Goal: Information Seeking & Learning: Find specific fact

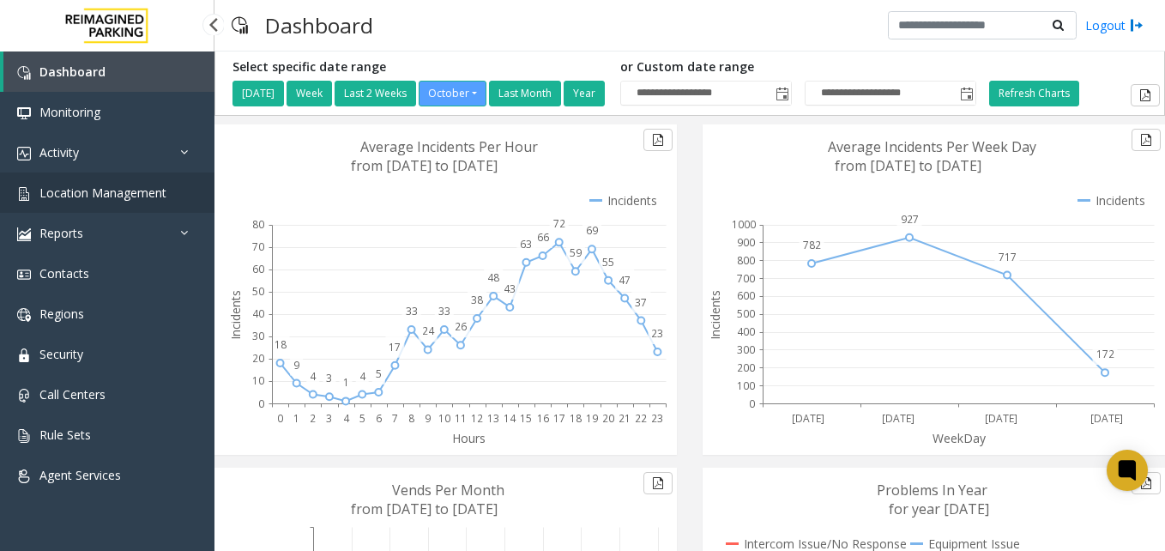
click at [124, 184] on link "Location Management" at bounding box center [107, 192] width 215 height 40
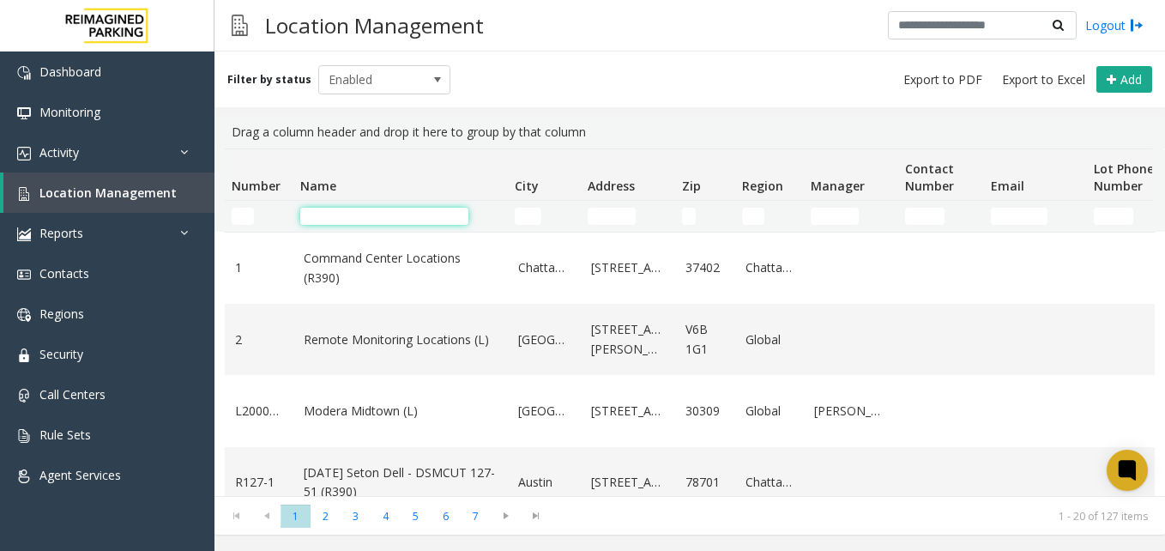
click at [392, 210] on input "Name Filter" at bounding box center [384, 216] width 168 height 17
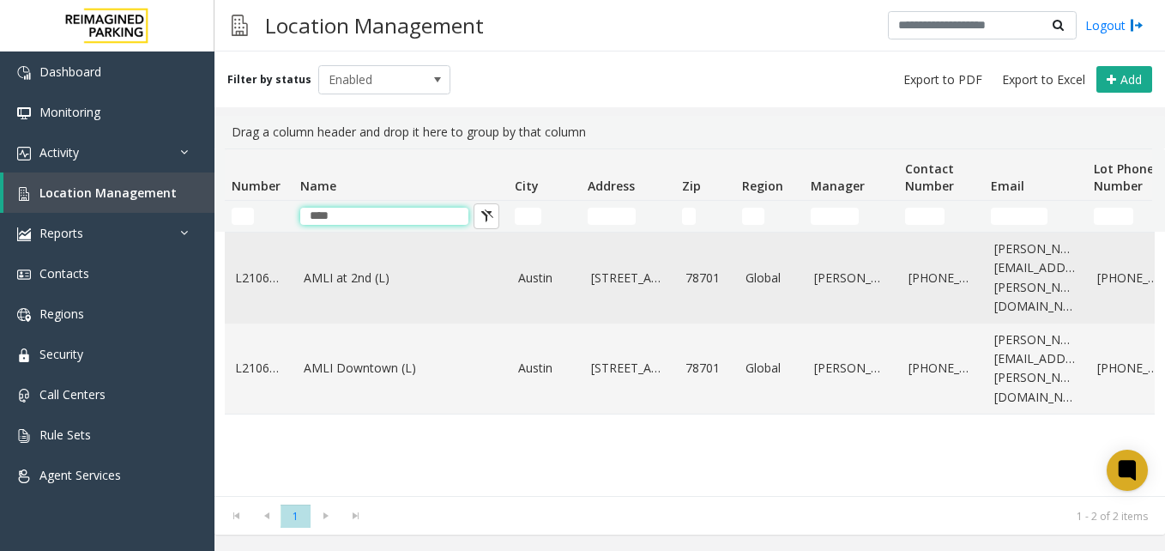
type input "****"
click at [346, 269] on link "AMLI at 2nd (L)" at bounding box center [401, 278] width 194 height 19
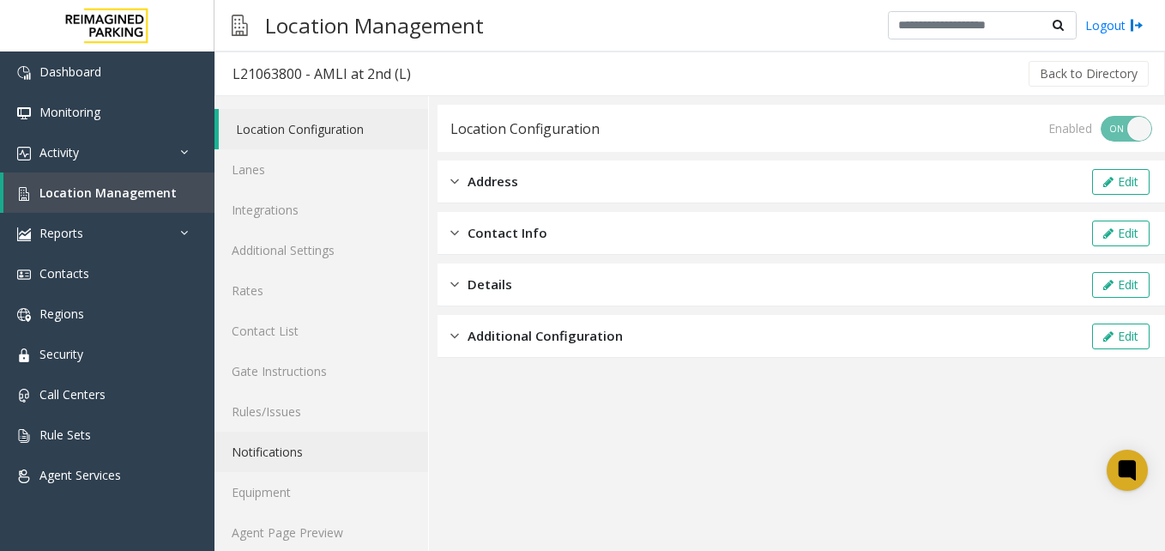
scroll to position [15, 0]
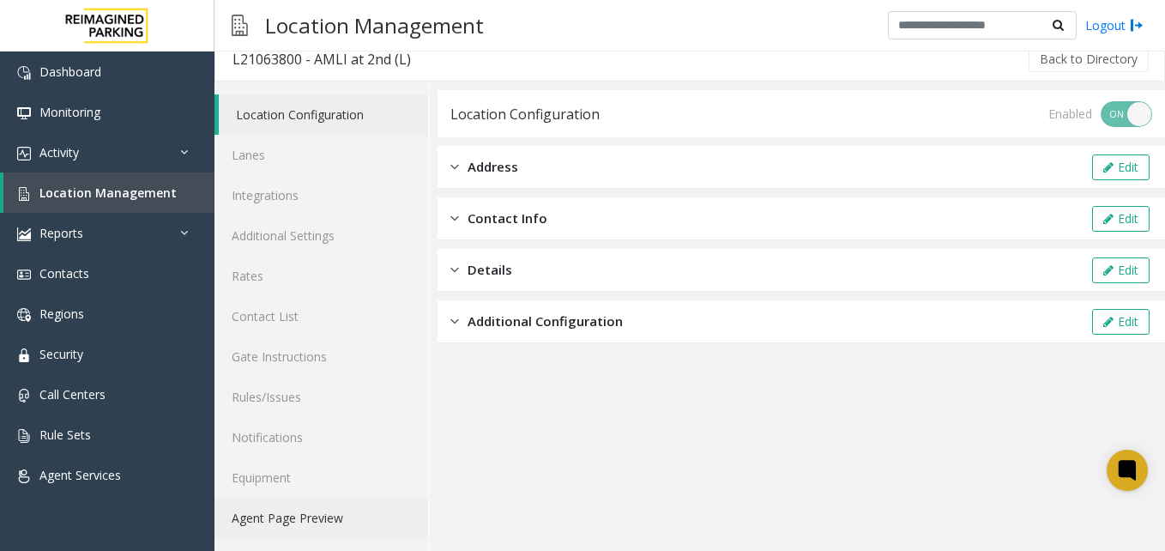
click at [285, 517] on link "Agent Page Preview" at bounding box center [322, 518] width 214 height 40
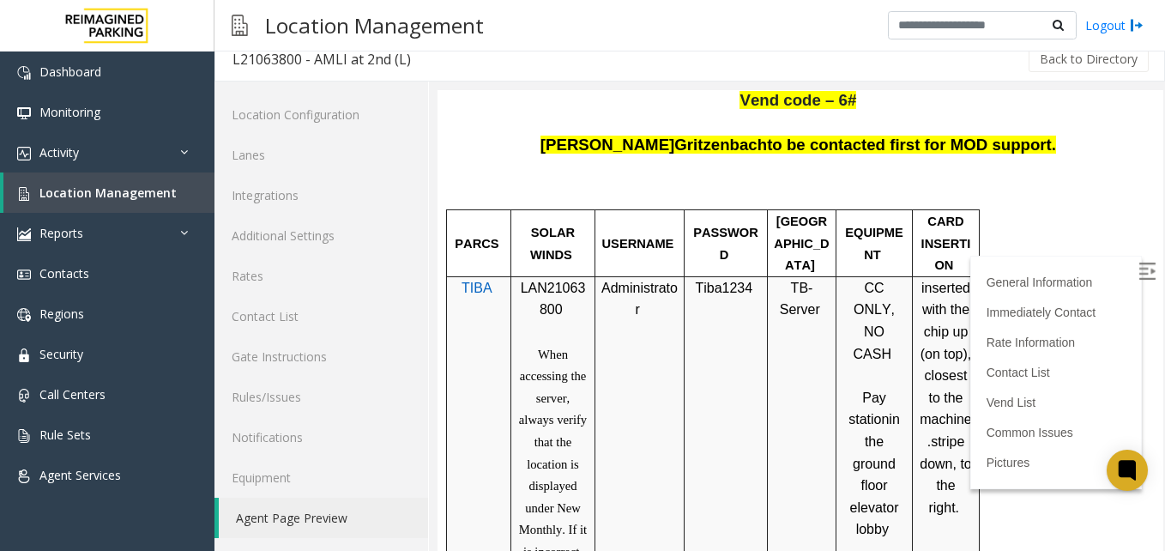
scroll to position [772, 0]
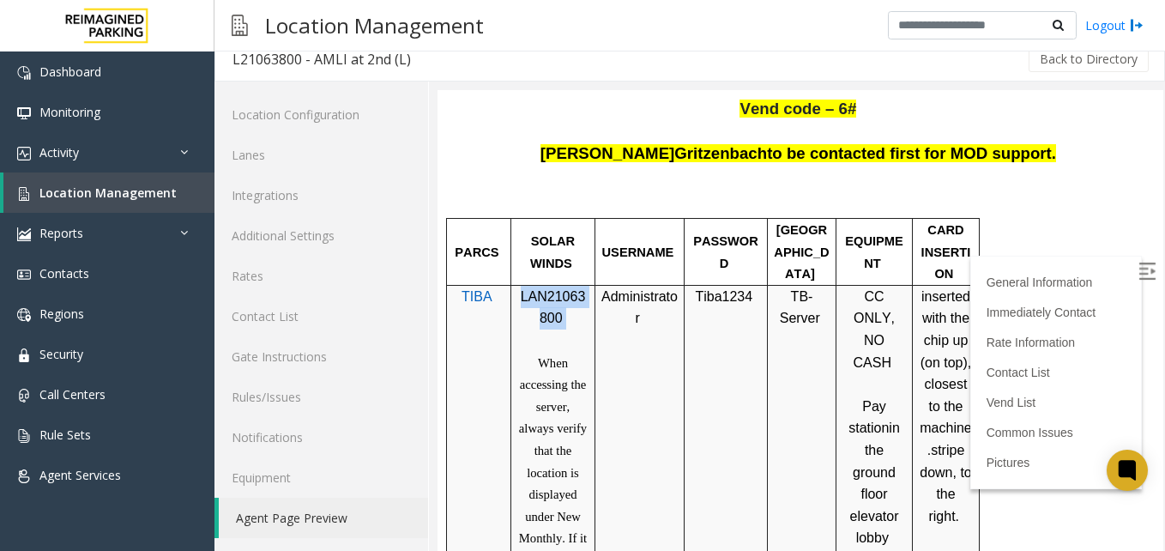
drag, startPoint x: 560, startPoint y: 320, endPoint x: 523, endPoint y: 306, distance: 39.4
click at [523, 306] on p "LAN21063800" at bounding box center [552, 308] width 71 height 44
copy p "LAN21063800"
click at [100, 188] on span "Location Management" at bounding box center [107, 192] width 137 height 16
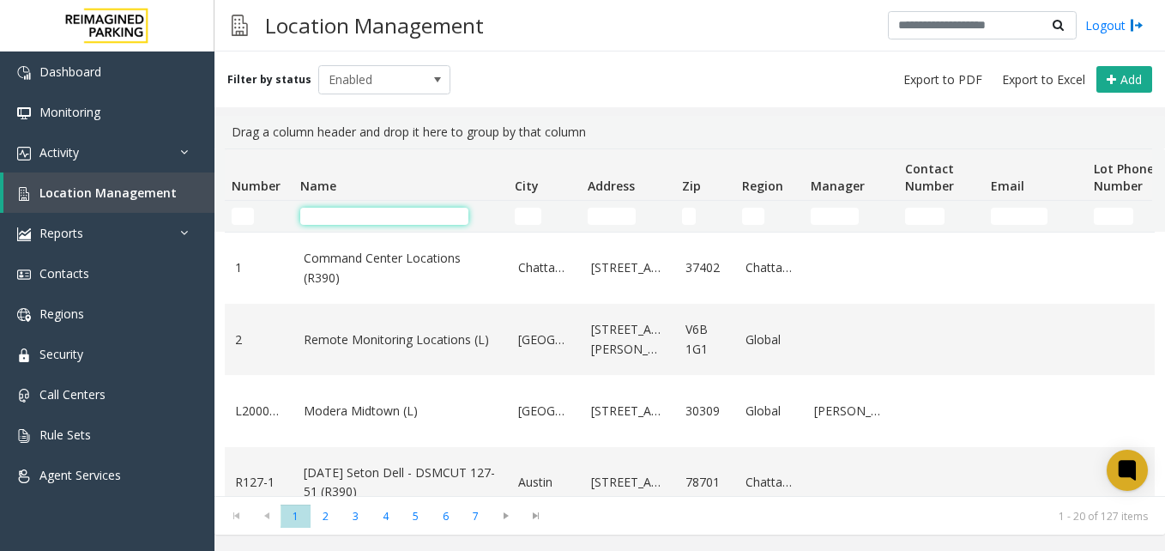
click at [385, 222] on input "Name Filter" at bounding box center [384, 216] width 168 height 17
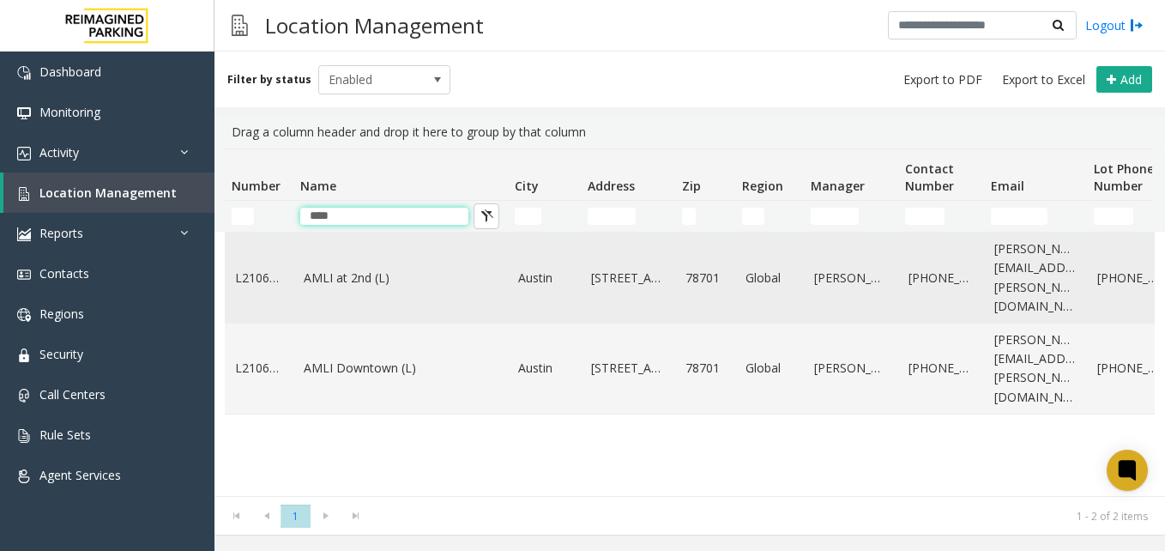
type input "****"
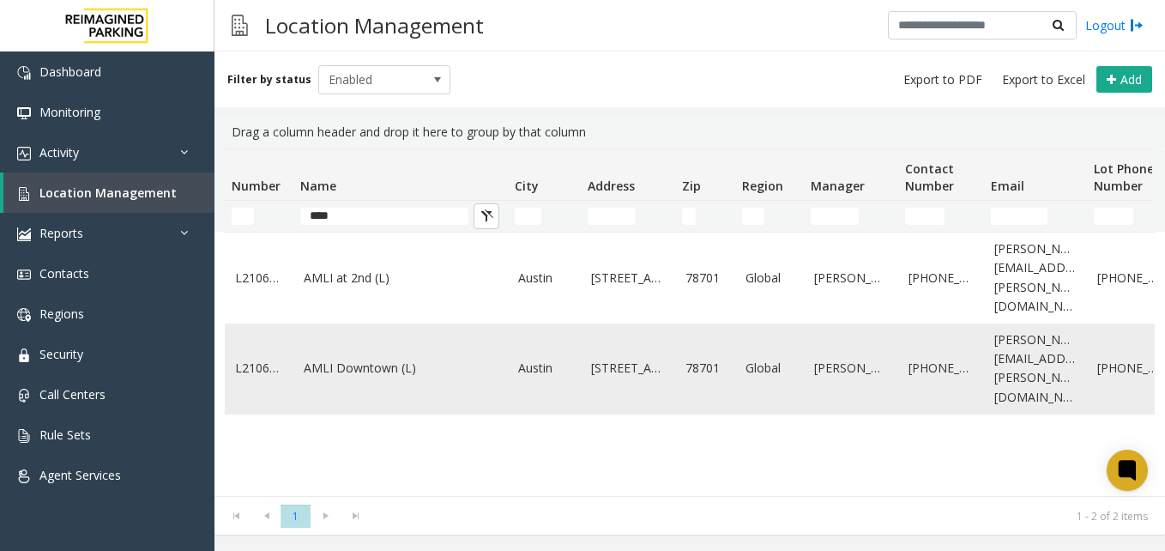
click at [350, 359] on link "AMLI Downtown (L)" at bounding box center [401, 368] width 194 height 19
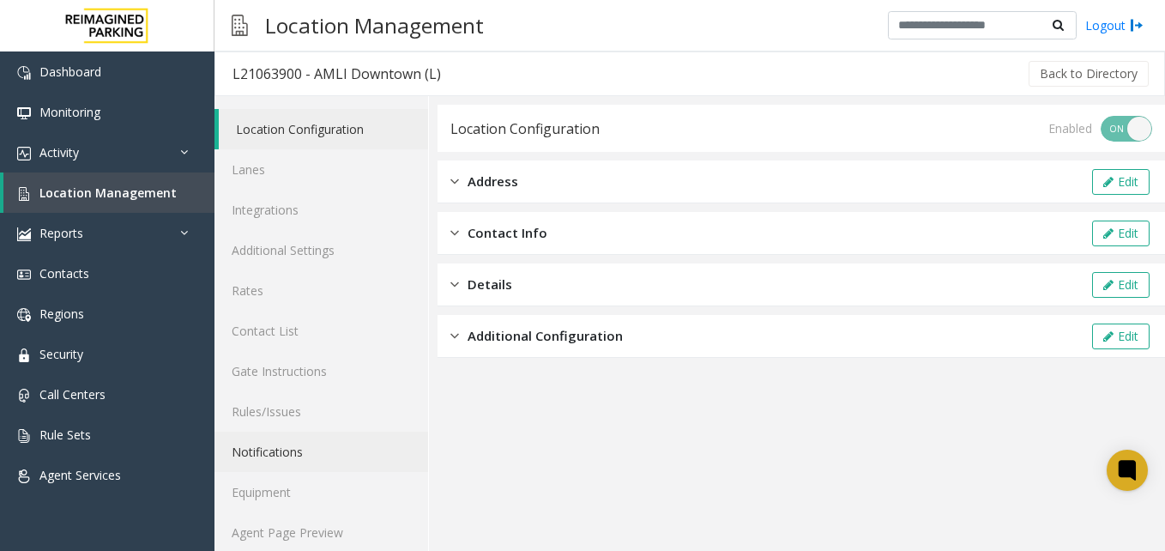
scroll to position [15, 0]
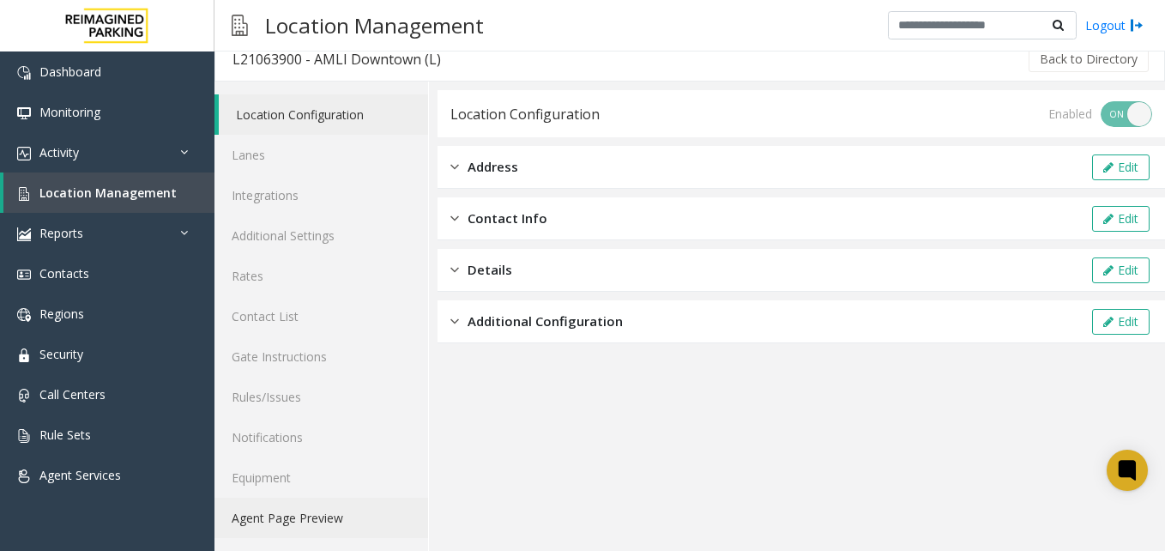
click at [279, 525] on link "Agent Page Preview" at bounding box center [322, 518] width 214 height 40
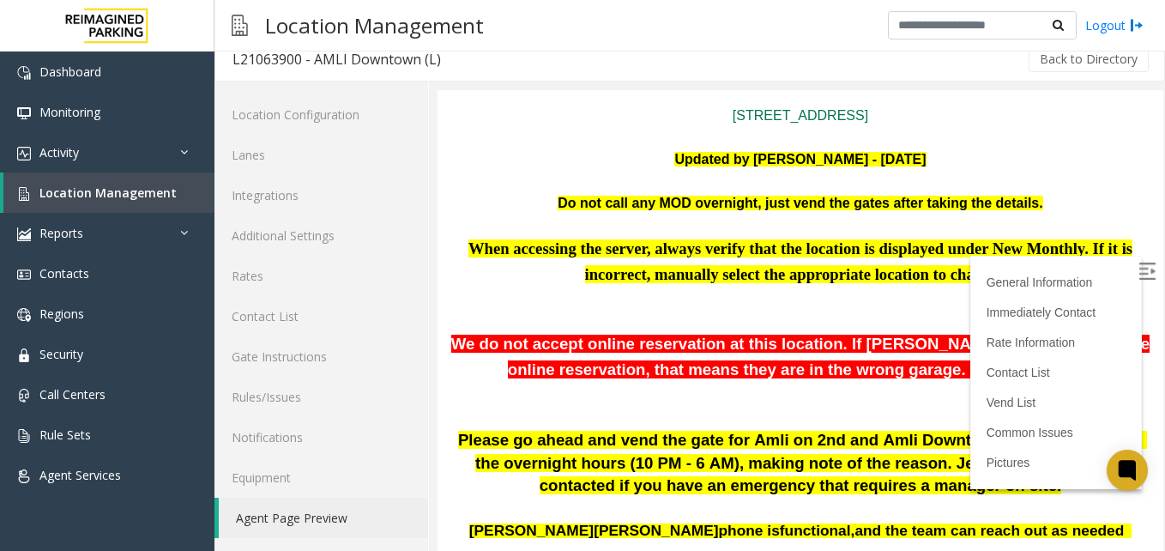
scroll to position [515, 0]
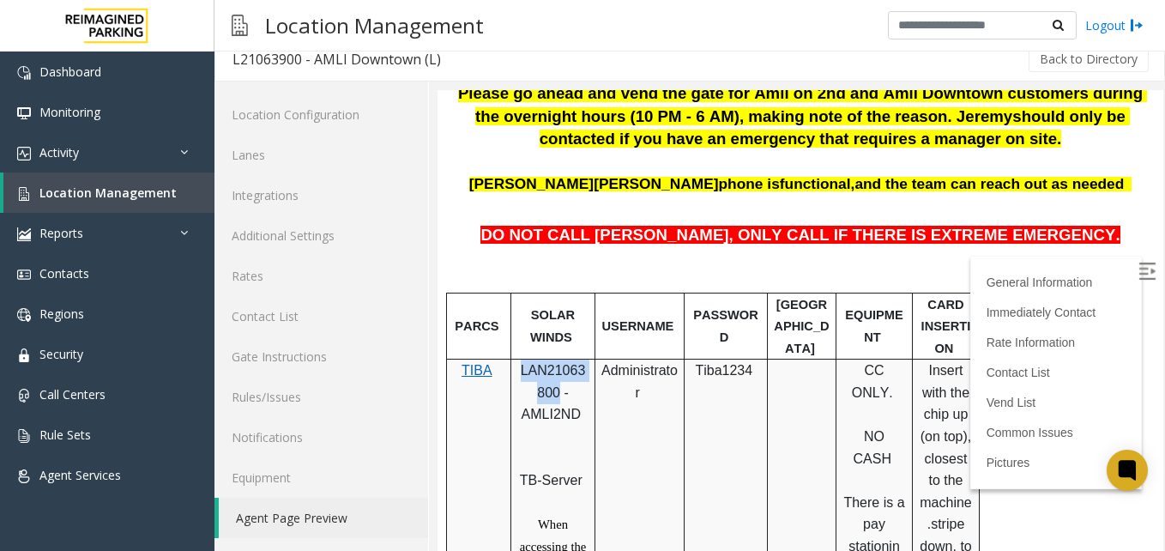
drag, startPoint x: 556, startPoint y: 393, endPoint x: 520, endPoint y: 366, distance: 45.3
click at [520, 366] on p "LAN21063800 - AMLI2ND" at bounding box center [552, 404] width 71 height 88
copy span "LAN21063800"
click at [112, 183] on link "Location Management" at bounding box center [108, 192] width 211 height 40
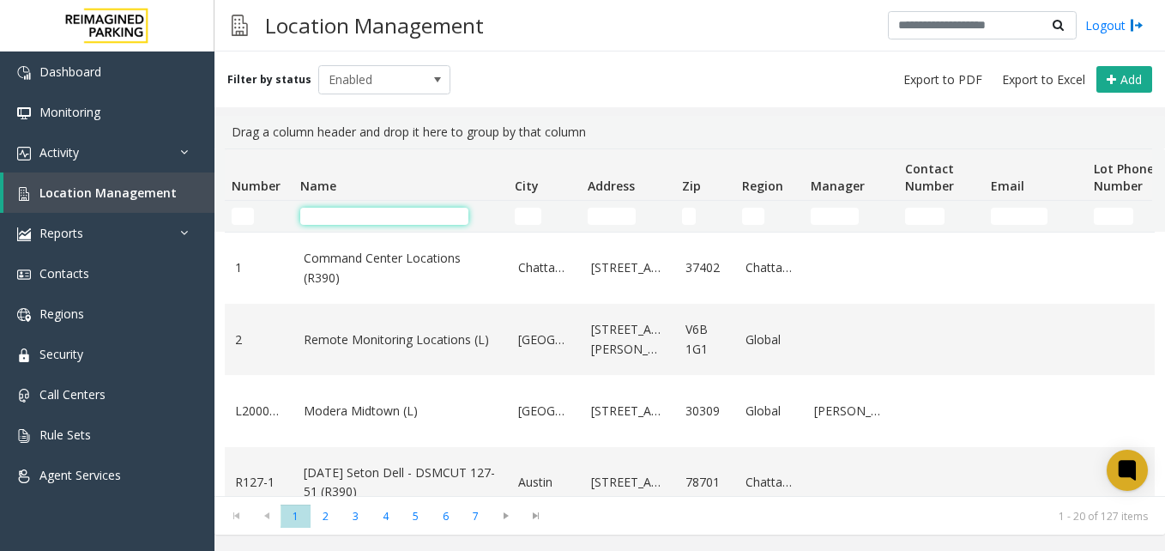
click at [379, 215] on input "Name Filter" at bounding box center [384, 216] width 168 height 17
click at [401, 222] on input "Name Filter" at bounding box center [384, 216] width 168 height 17
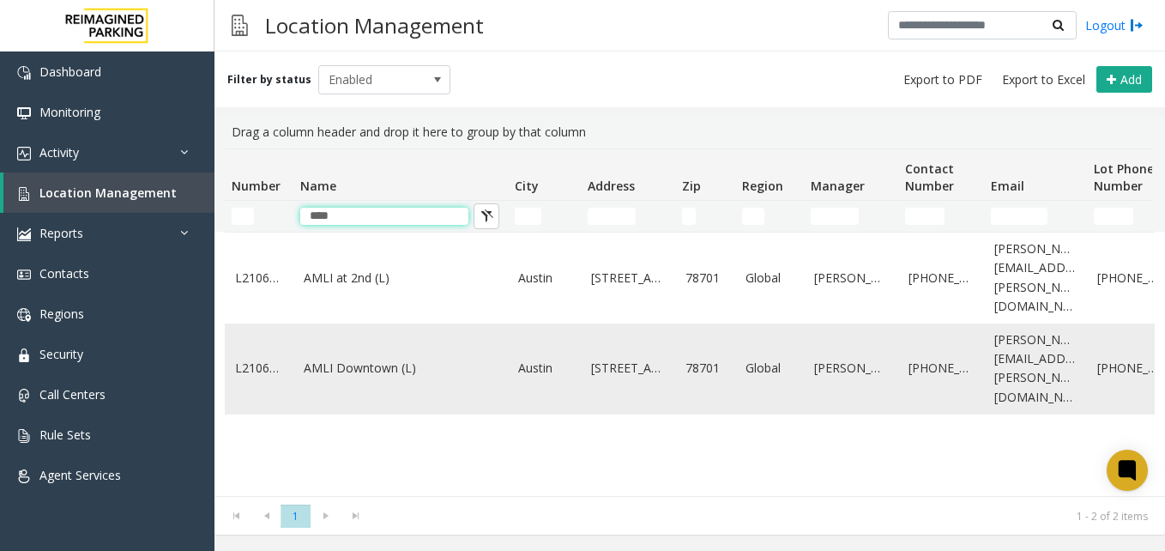
type input "****"
click at [377, 359] on link "AMLI Downtown (L)" at bounding box center [401, 368] width 194 height 19
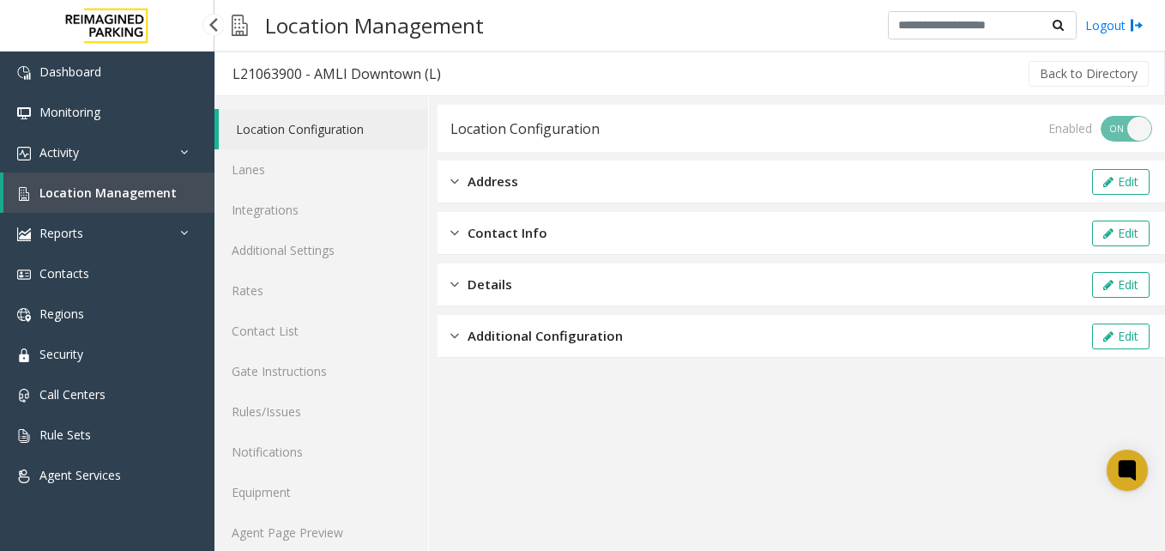
click at [108, 190] on span "Location Management" at bounding box center [107, 192] width 137 height 16
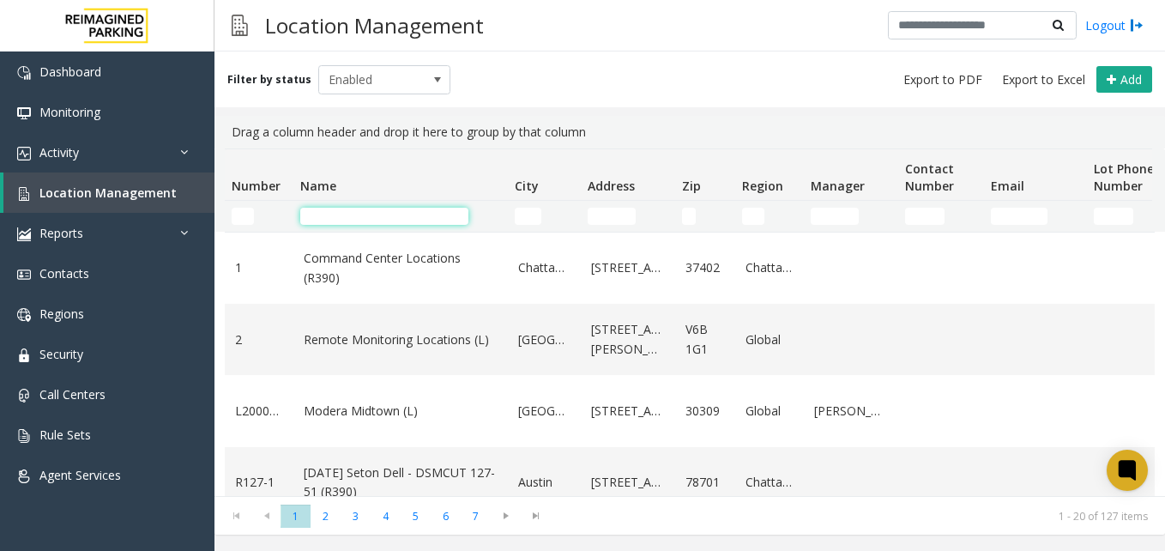
click at [352, 215] on input "Name Filter" at bounding box center [384, 216] width 168 height 17
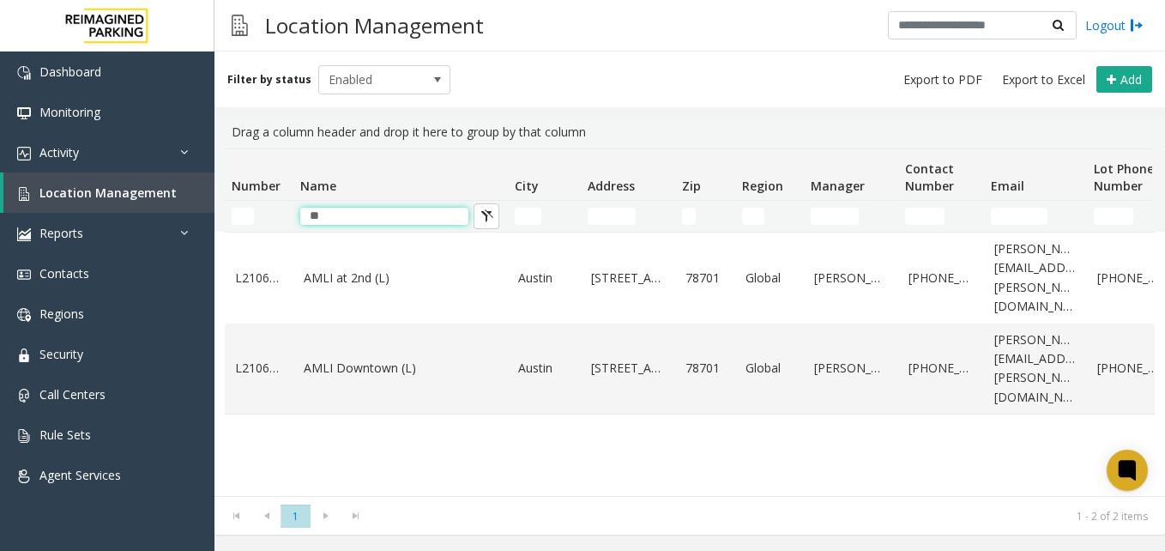
type input "*"
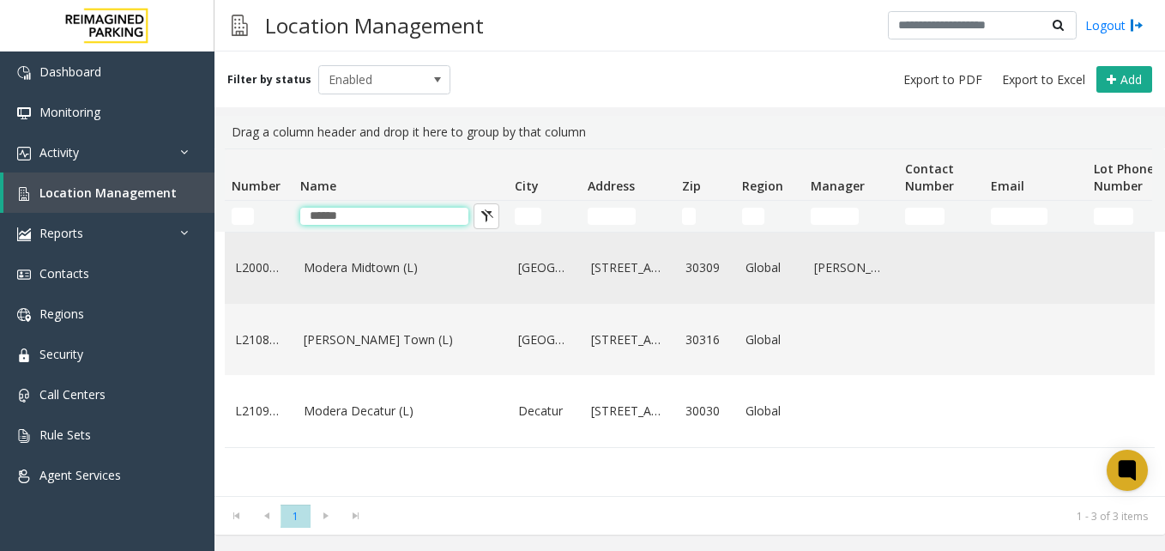
type input "******"
click at [372, 263] on link "Modera Midtown (L)" at bounding box center [401, 267] width 194 height 19
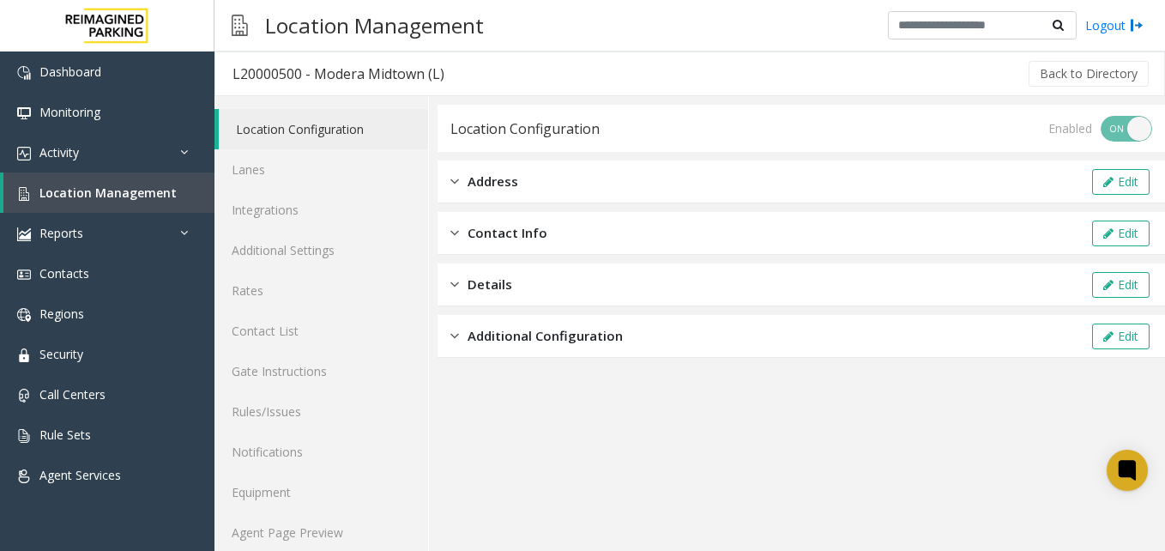
scroll to position [15, 0]
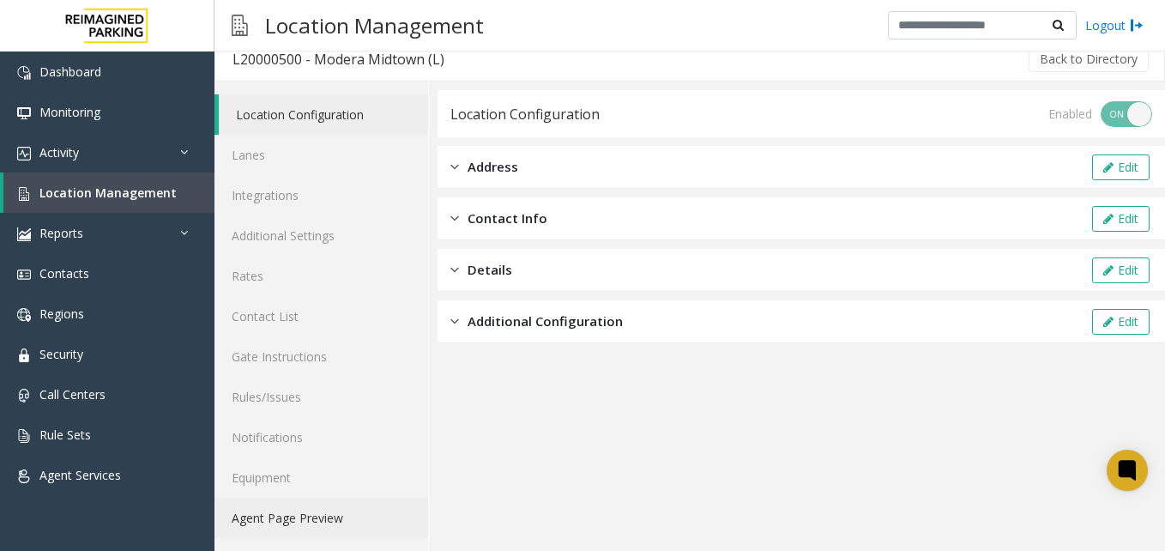
click at [299, 517] on link "Agent Page Preview" at bounding box center [322, 518] width 214 height 40
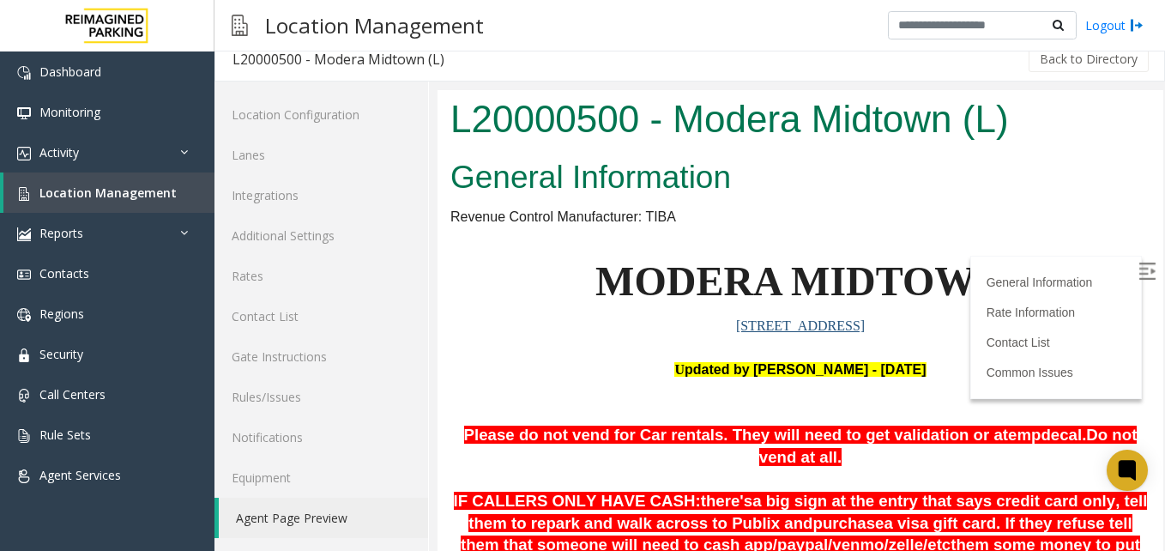
scroll to position [515, 0]
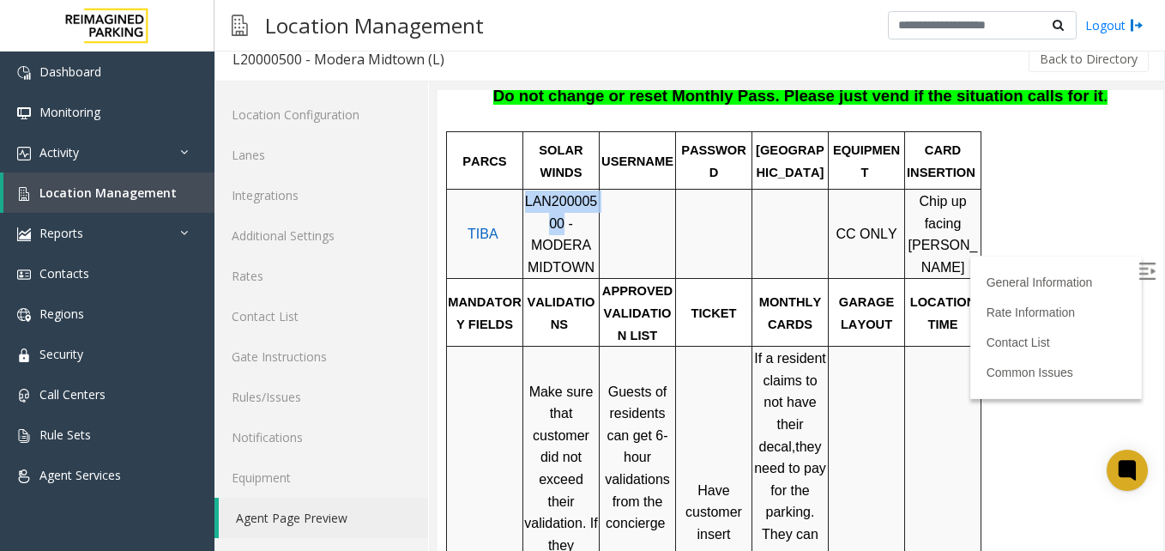
drag, startPoint x: 533, startPoint y: 225, endPoint x: 528, endPoint y: 202, distance: 23.7
click at [528, 202] on span "LAN20000500 - MODERA MIDTOWN" at bounding box center [561, 234] width 73 height 81
click at [673, 219] on div at bounding box center [676, 234] width 6 height 89
click at [551, 196] on span "LAN20000500 - MODERA MIDTOWN" at bounding box center [561, 234] width 73 height 81
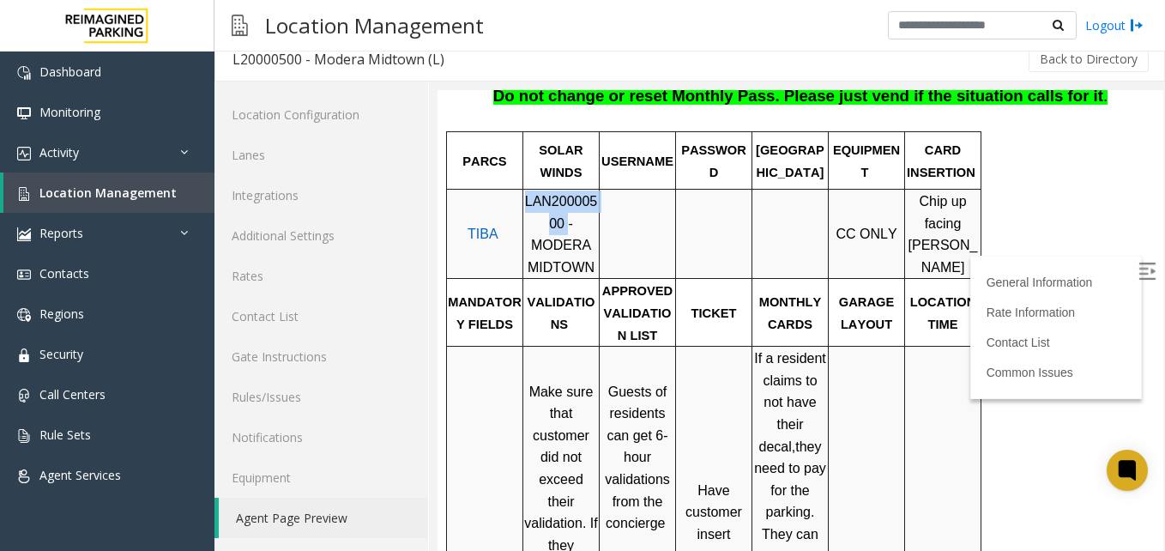
copy span "LAN20000500"
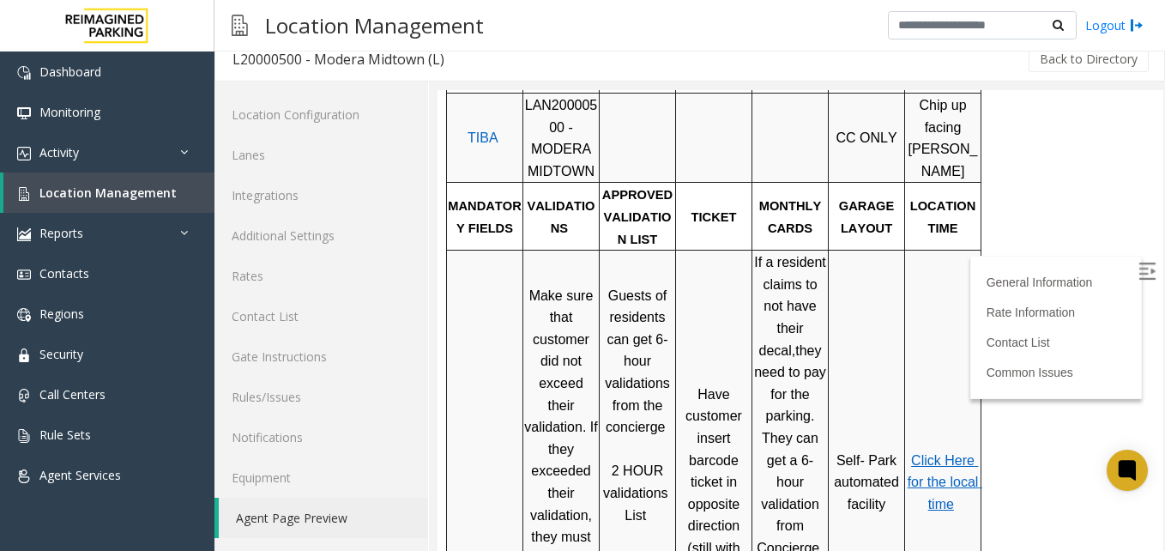
scroll to position [606, 0]
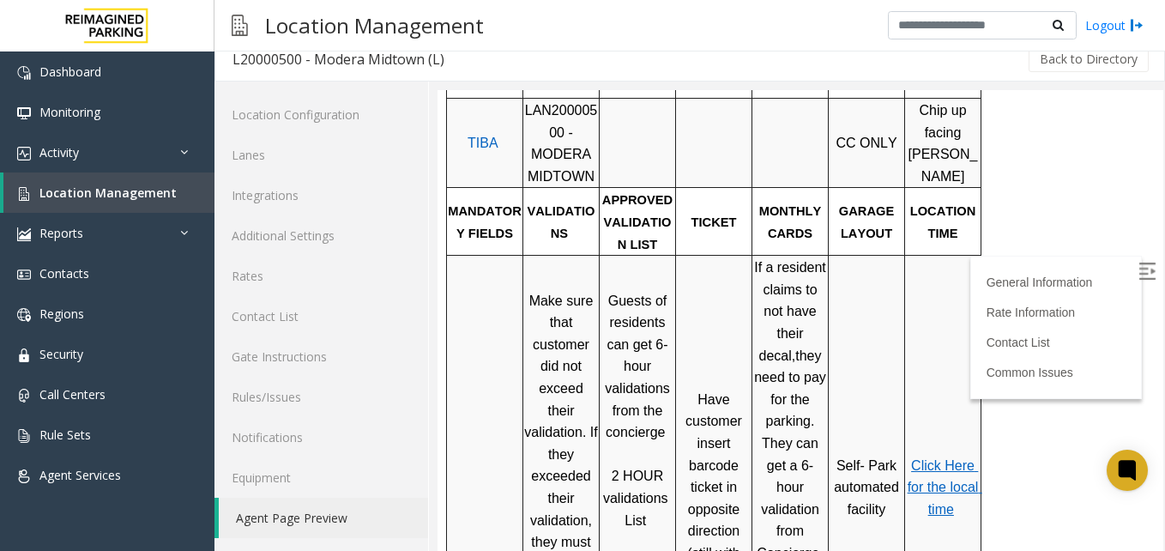
click at [661, 333] on span "Guests of residents can get 6-hour validations from the concierge" at bounding box center [639, 366] width 69 height 147
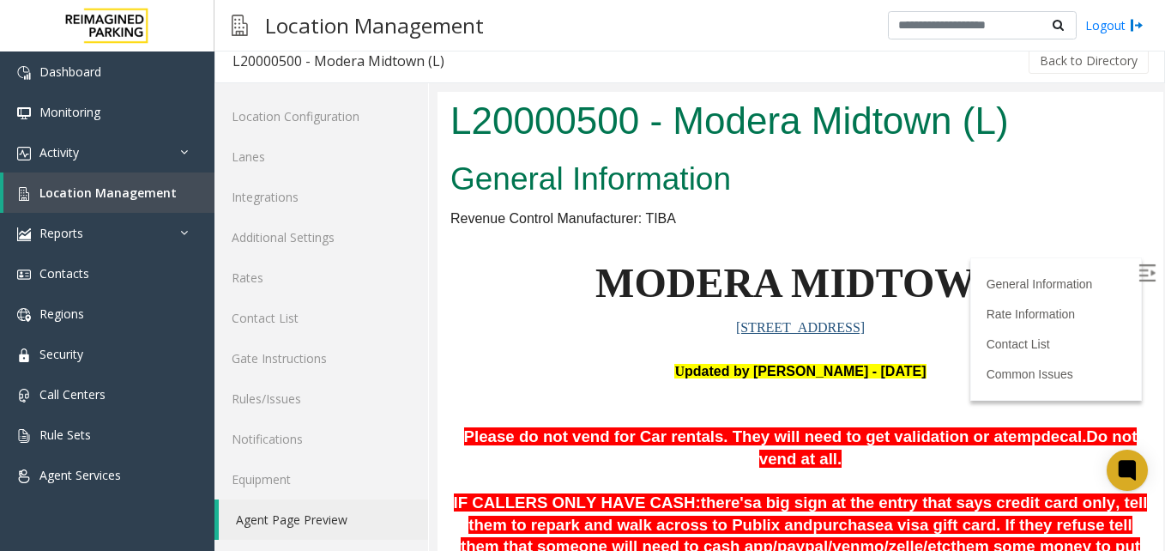
scroll to position [420, 0]
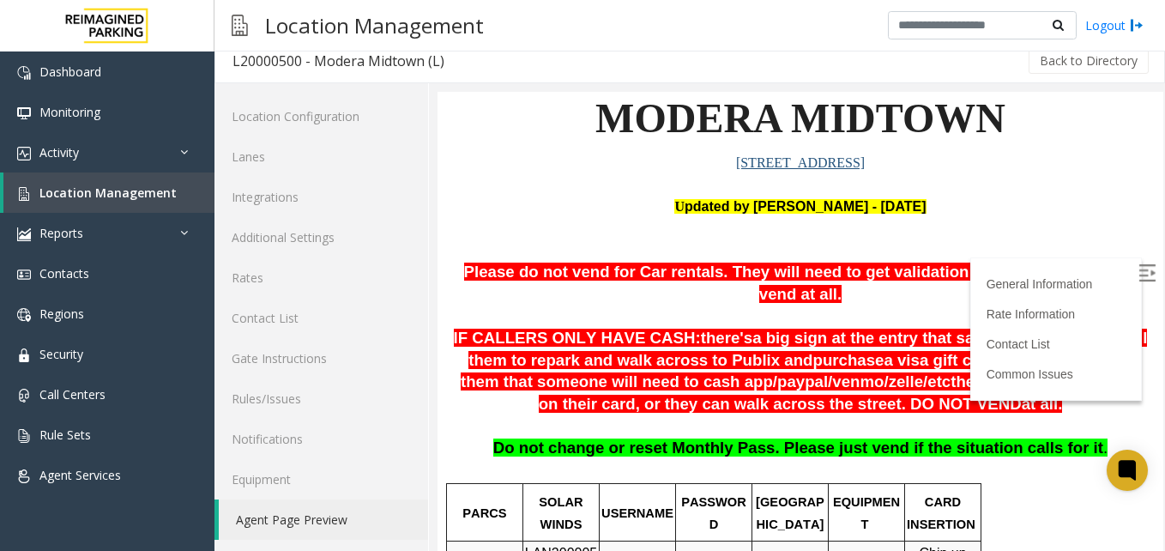
scroll to position [0, 0]
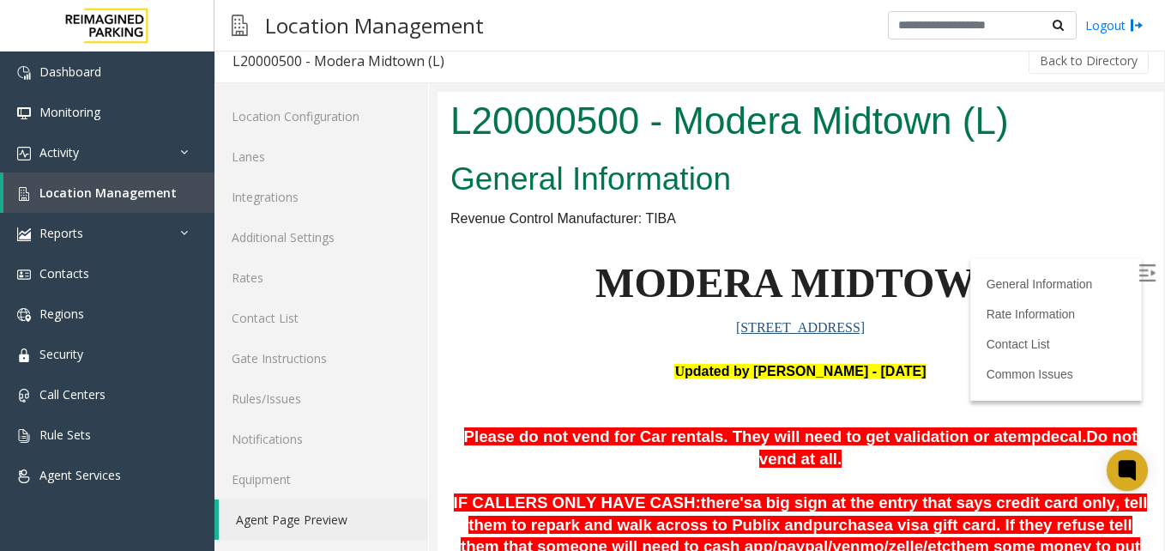
click at [829, 176] on h2 "General Information" at bounding box center [800, 179] width 700 height 45
click at [1139, 271] on img at bounding box center [1147, 272] width 17 height 17
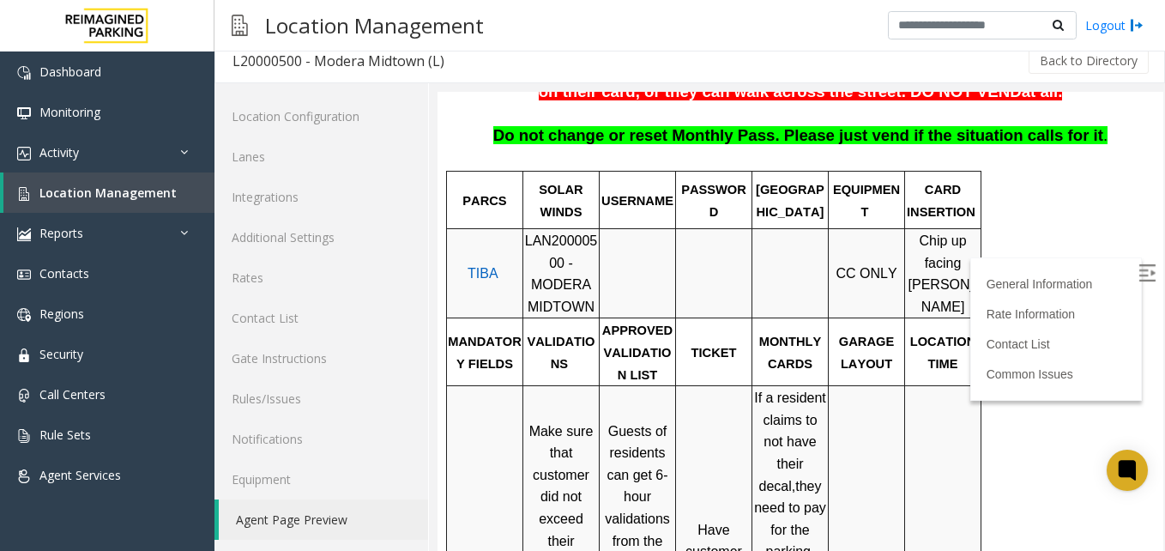
scroll to position [753, 0]
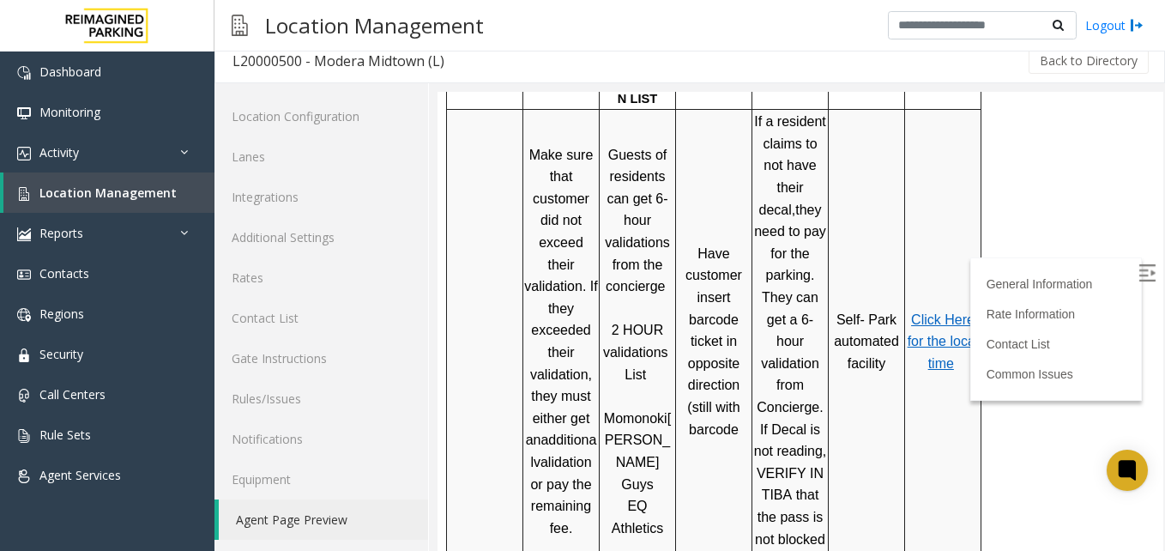
click at [952, 312] on span "Click Here for the local time" at bounding box center [945, 341] width 75 height 58
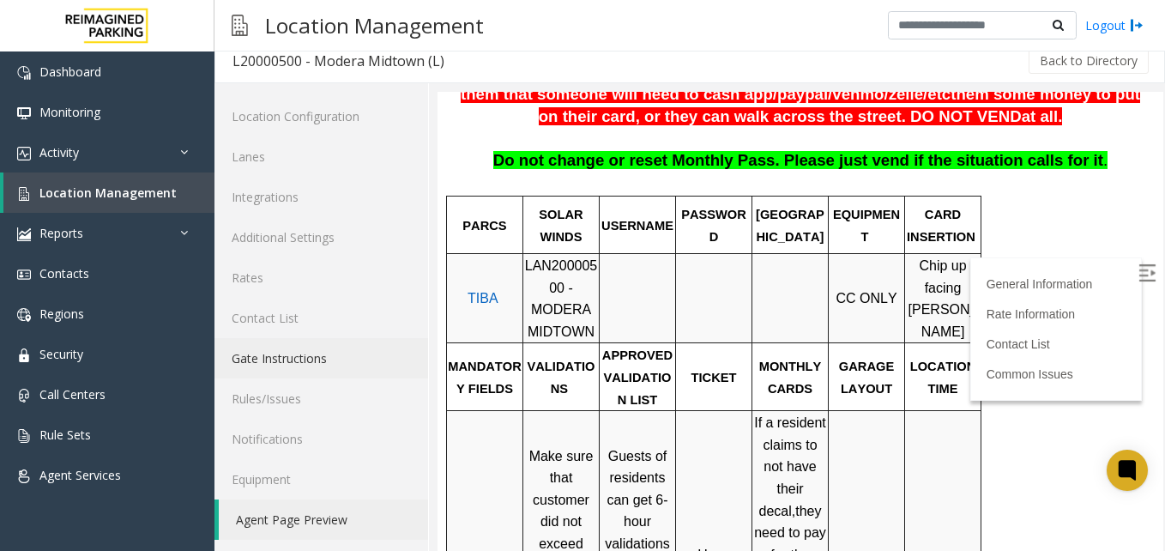
scroll to position [410, 0]
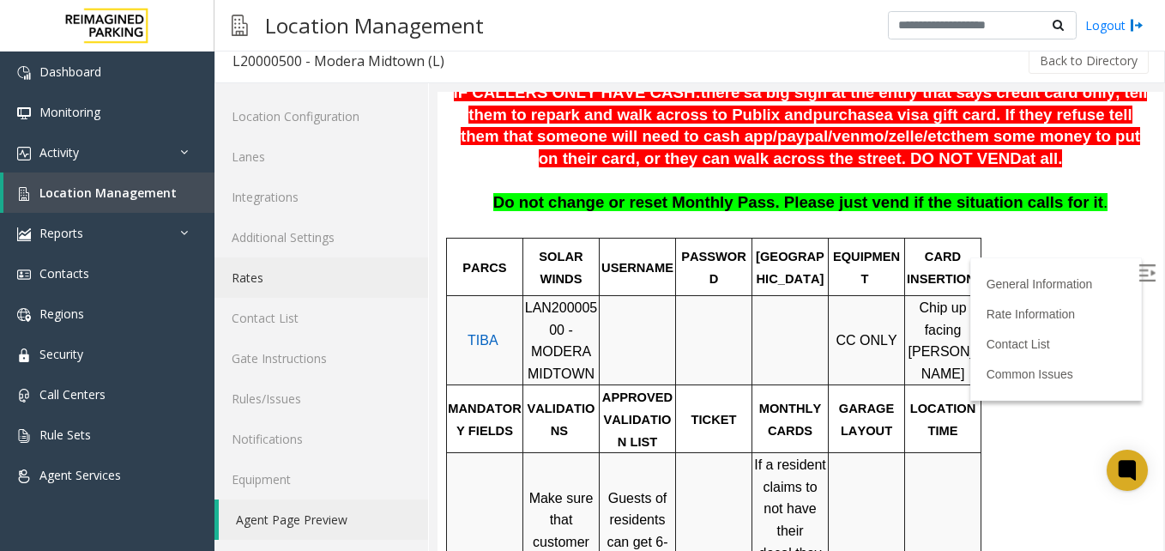
click at [247, 279] on link "Rates" at bounding box center [322, 277] width 214 height 40
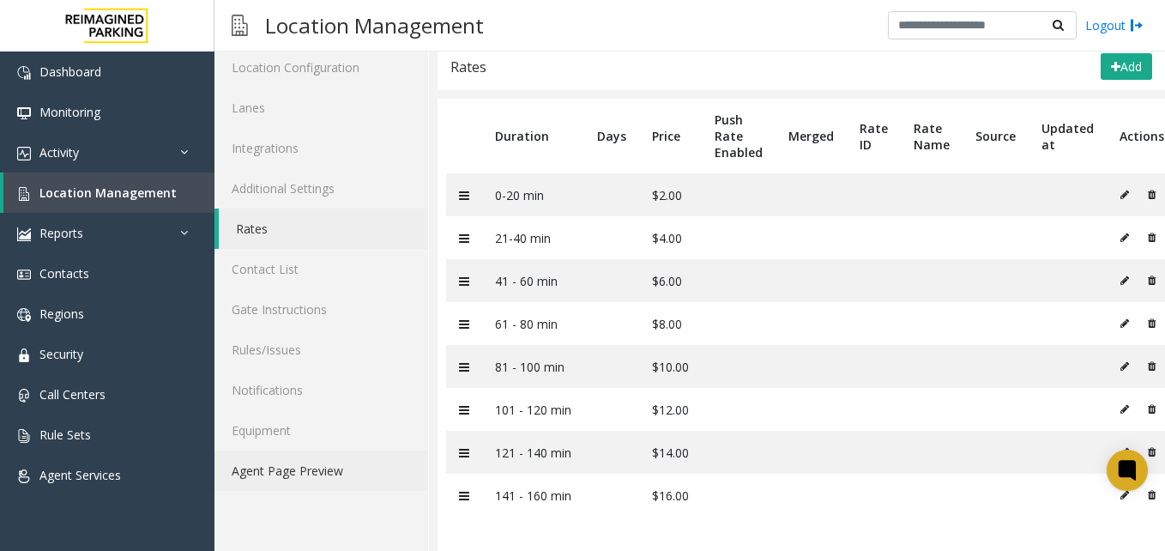
click at [292, 462] on link "Agent Page Preview" at bounding box center [322, 470] width 214 height 40
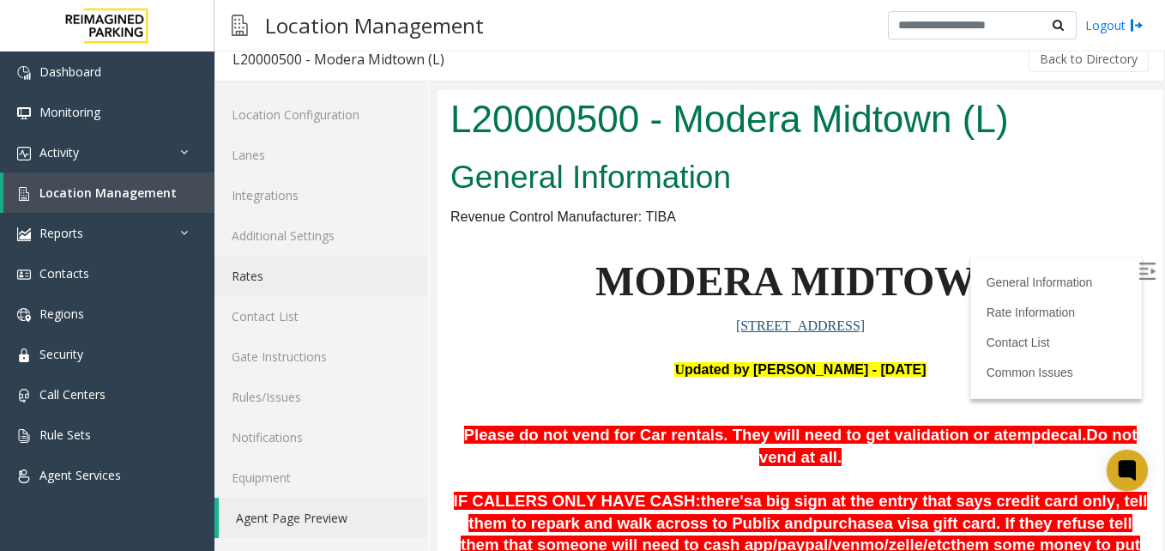
click at [257, 272] on link "Rates" at bounding box center [322, 276] width 214 height 40
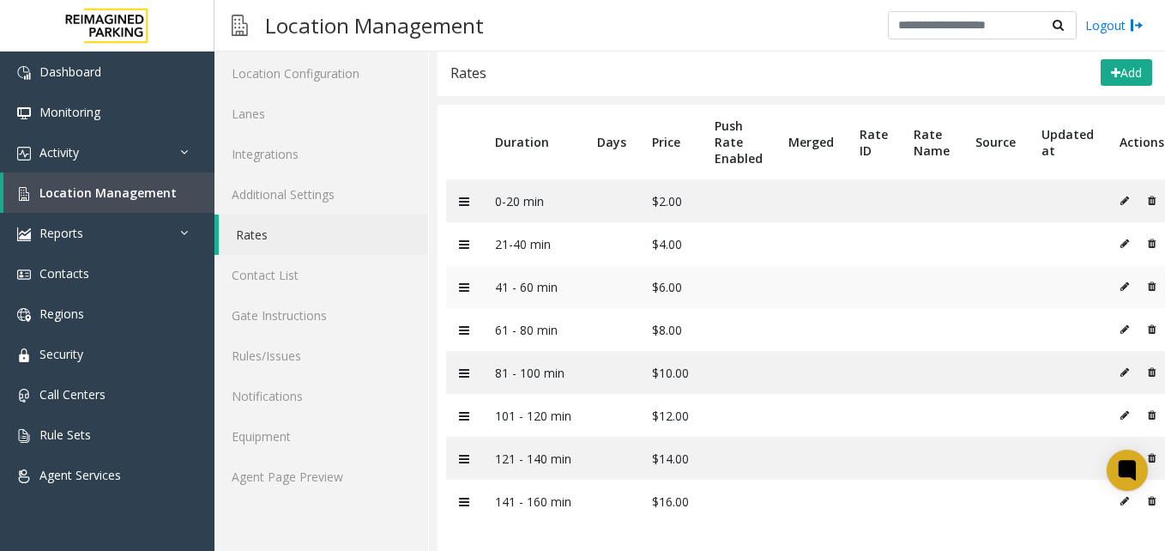
scroll to position [75, 0]
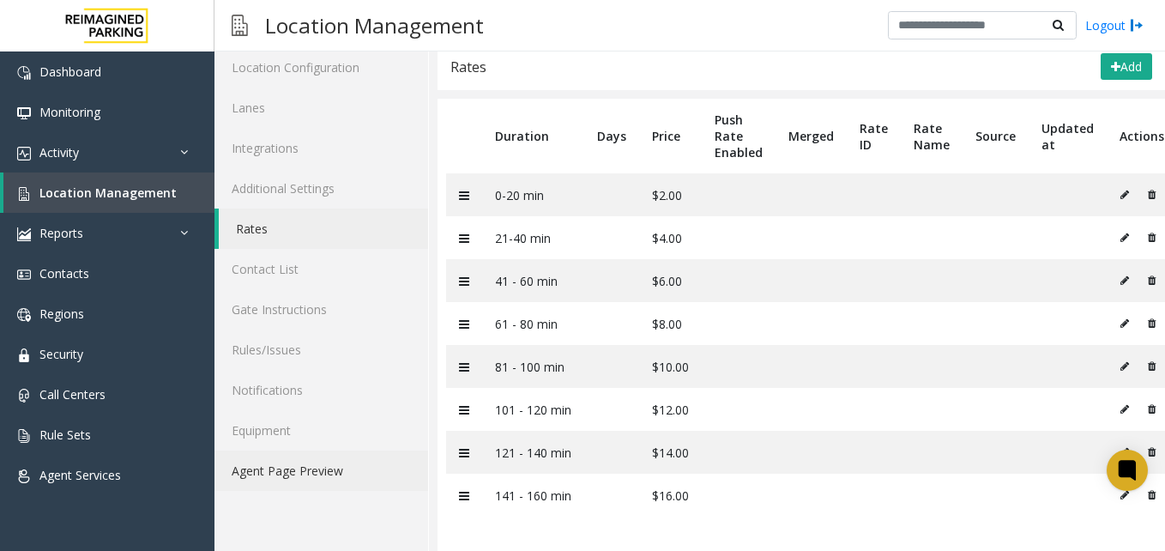
click at [310, 451] on link "Agent Page Preview" at bounding box center [322, 470] width 214 height 40
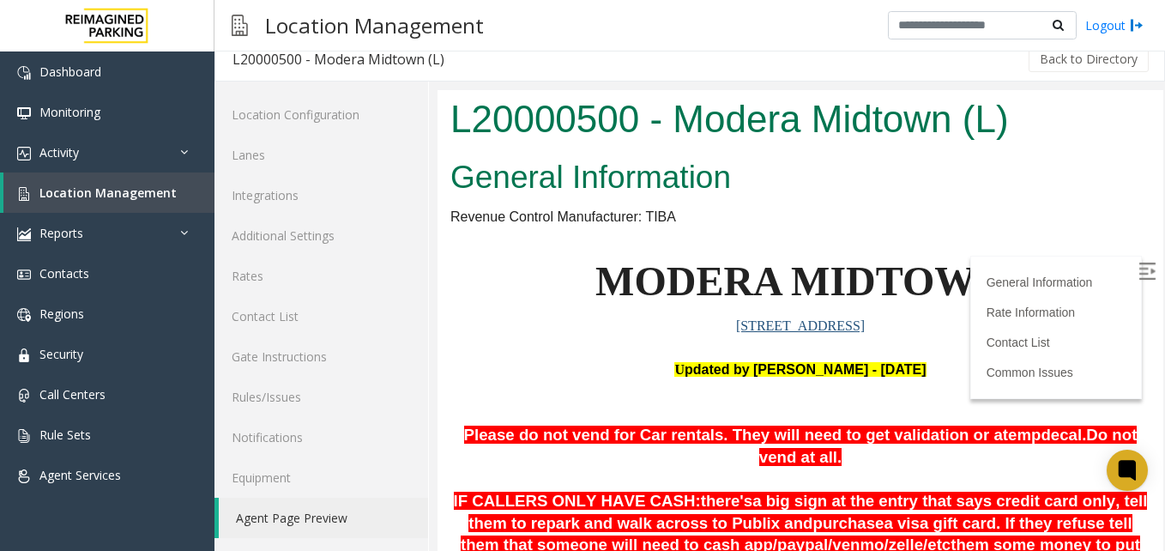
click at [598, 390] on p at bounding box center [800, 392] width 700 height 22
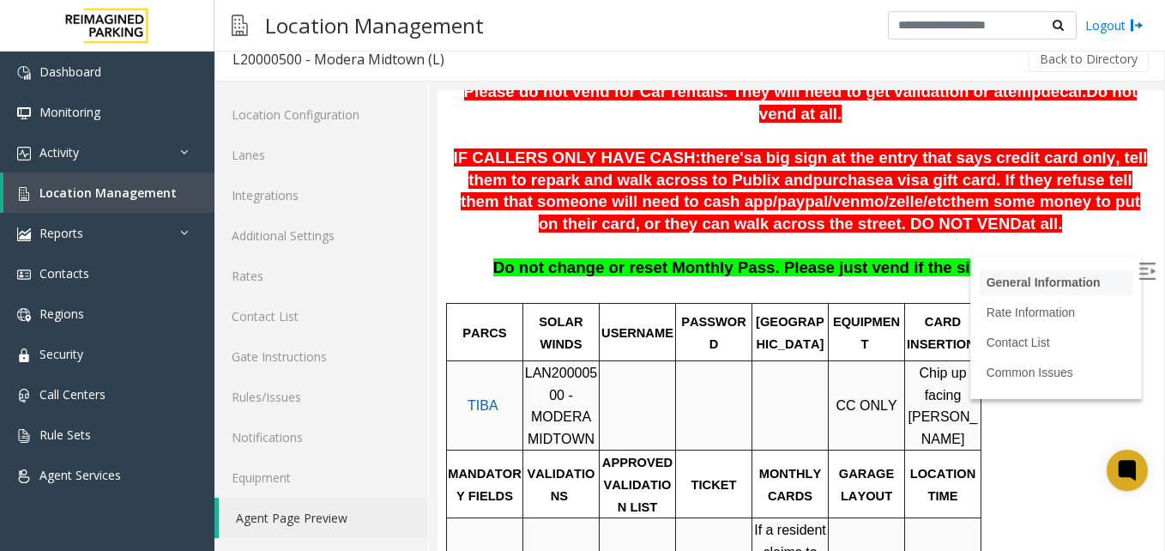
scroll to position [686, 0]
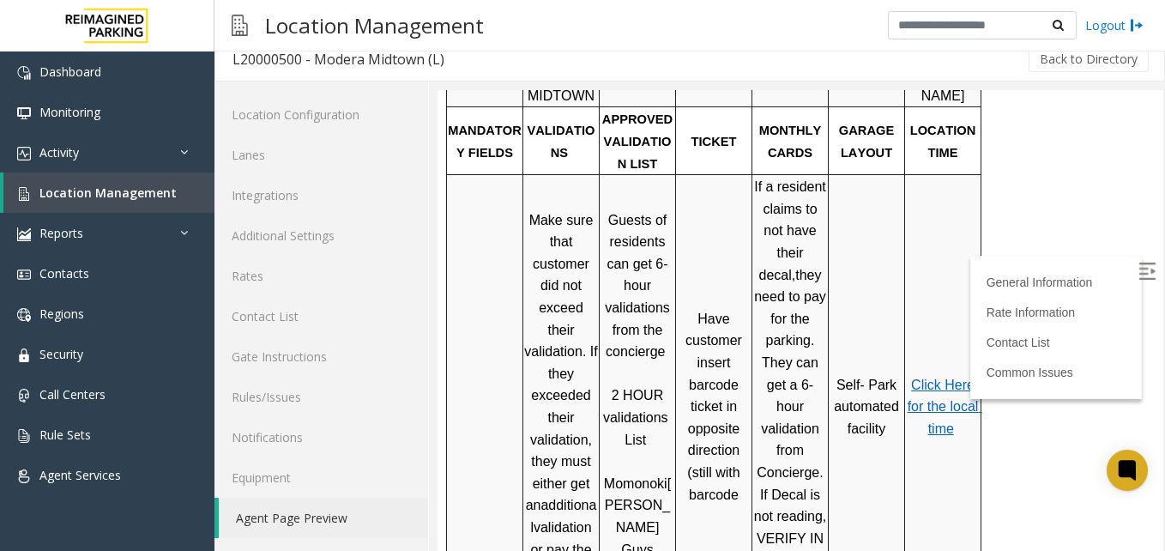
click at [925, 378] on span "Click Here for the local time" at bounding box center [945, 407] width 75 height 58
click at [244, 269] on link "Rates" at bounding box center [322, 276] width 214 height 40
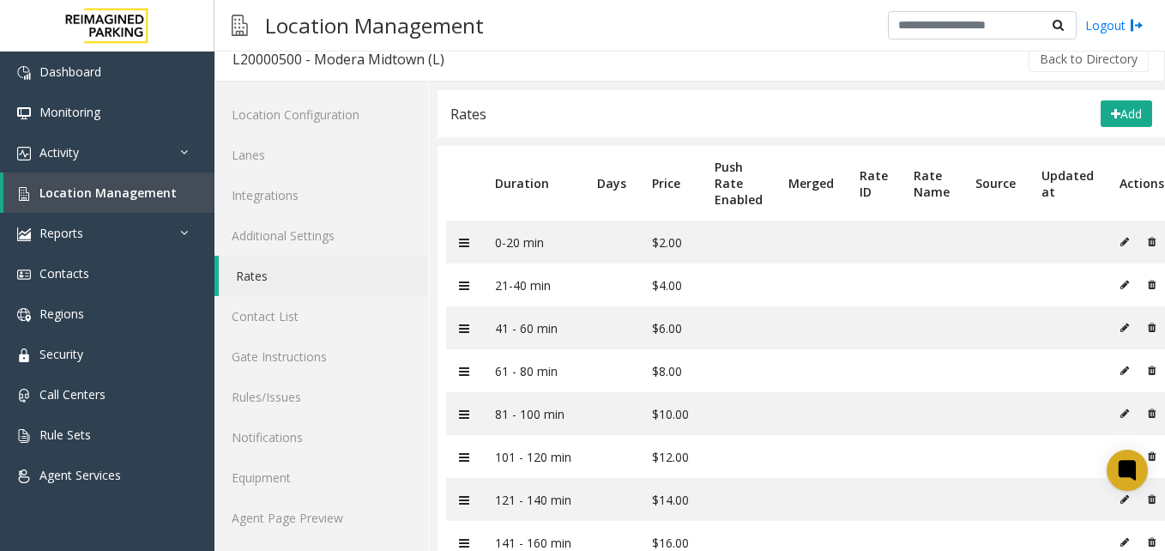
click at [1050, 118] on div "Rates Add" at bounding box center [802, 113] width 728 height 47
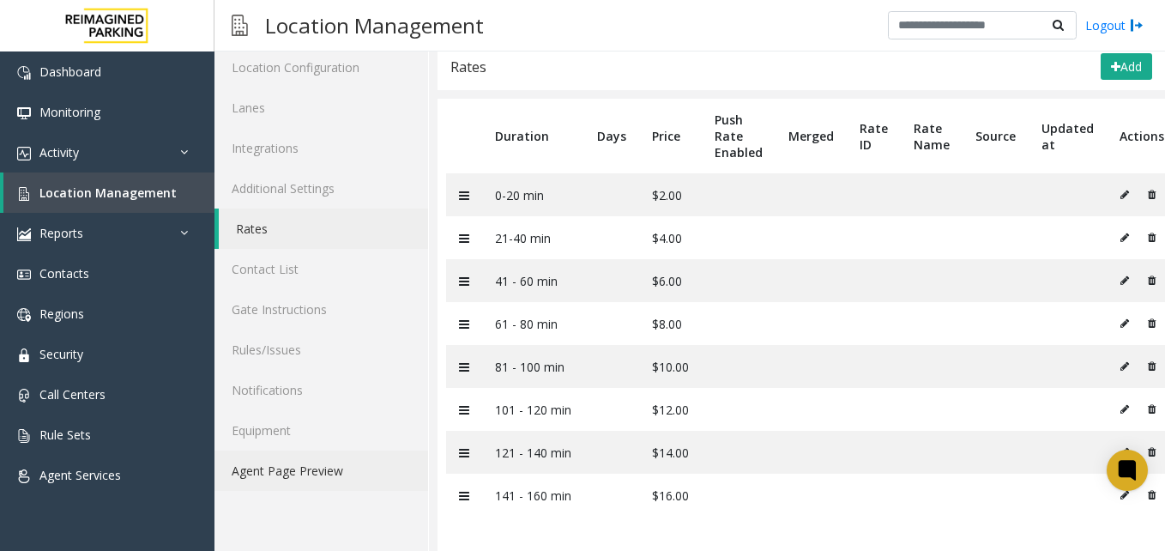
click at [315, 461] on link "Agent Page Preview" at bounding box center [322, 470] width 214 height 40
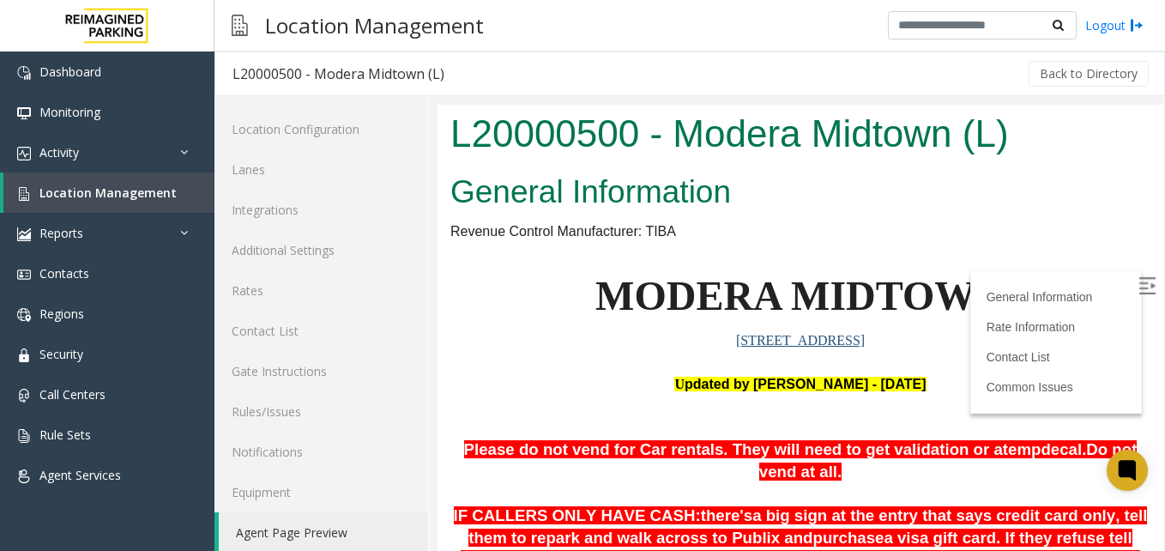
click at [940, 210] on h2 "General Information" at bounding box center [800, 192] width 700 height 45
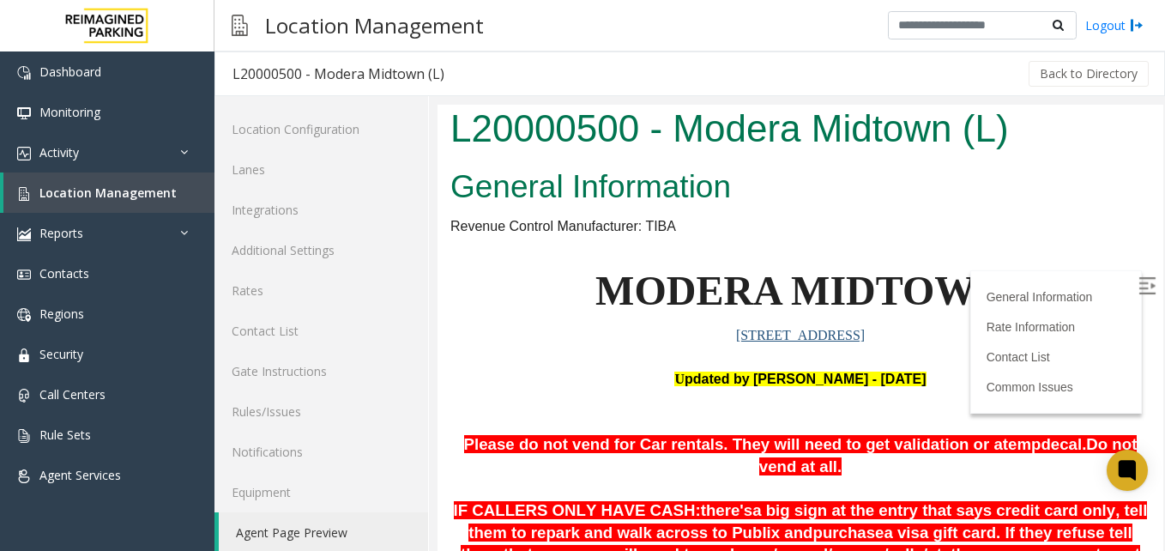
scroll to position [86, 0]
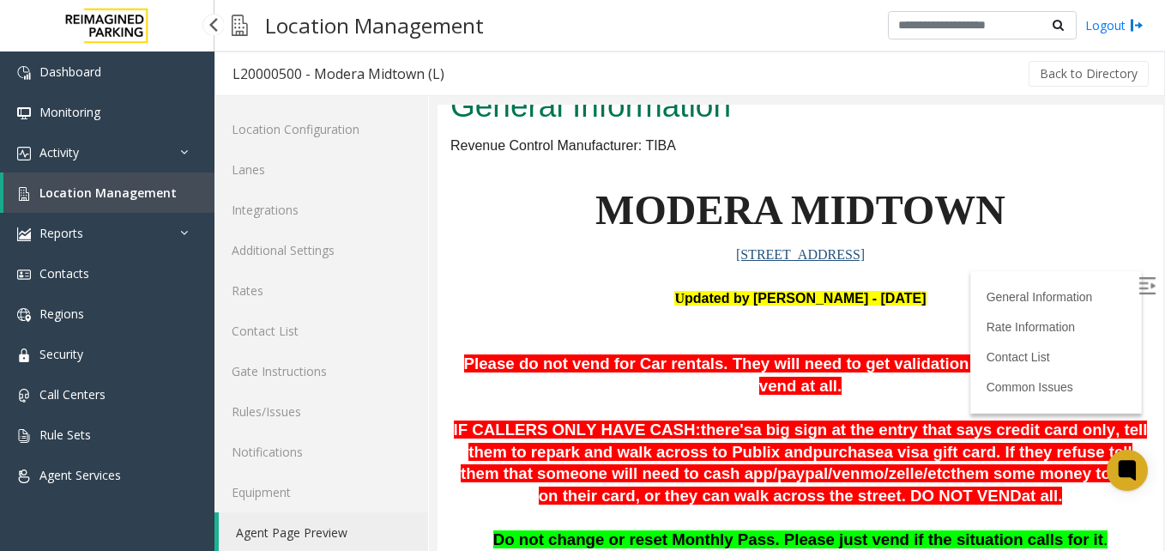
click at [83, 192] on span "Location Management" at bounding box center [107, 192] width 137 height 16
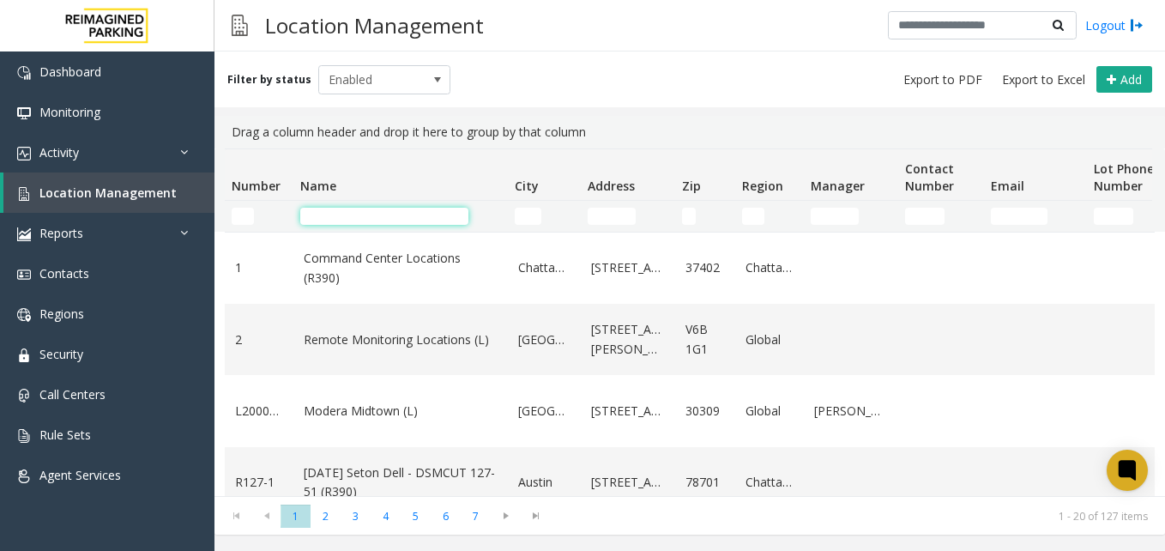
click at [407, 215] on input "Name Filter" at bounding box center [384, 216] width 168 height 17
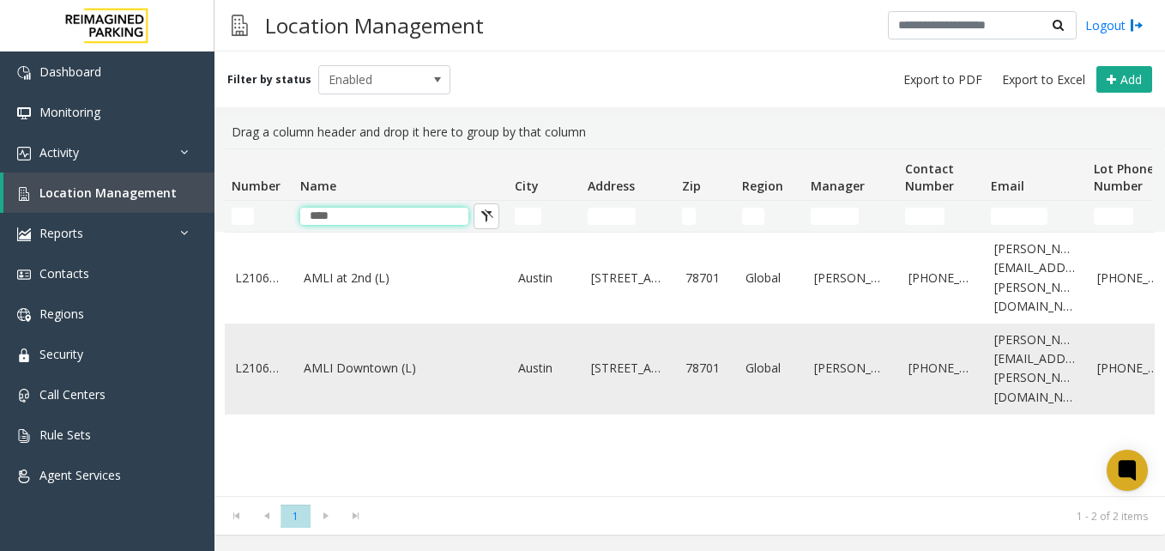
type input "****"
click at [360, 359] on link "AMLI Downtown (L)" at bounding box center [401, 368] width 194 height 19
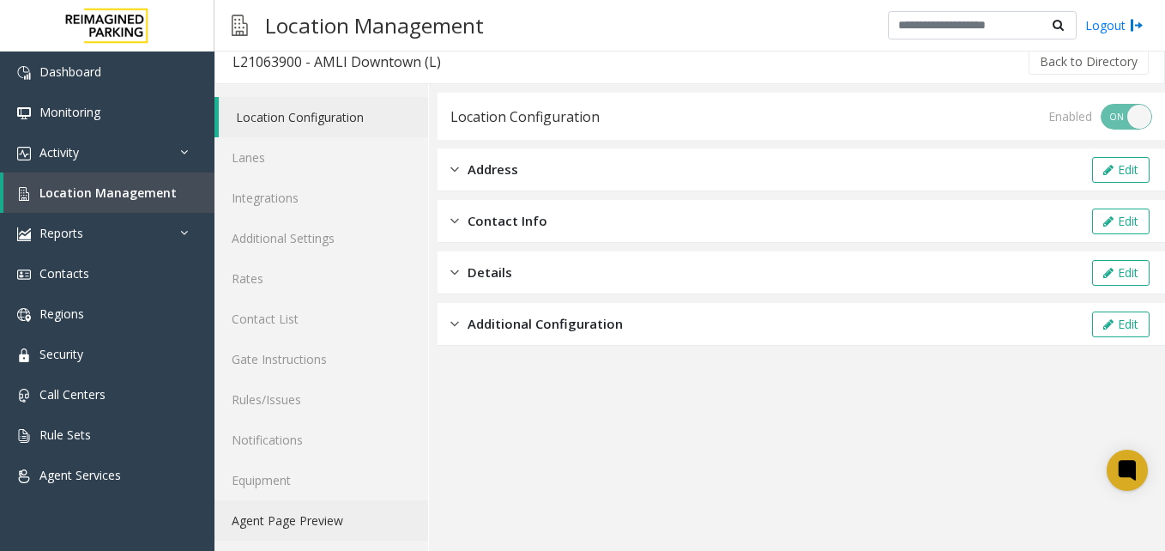
scroll to position [15, 0]
click at [265, 516] on link "Agent Page Preview" at bounding box center [322, 518] width 214 height 40
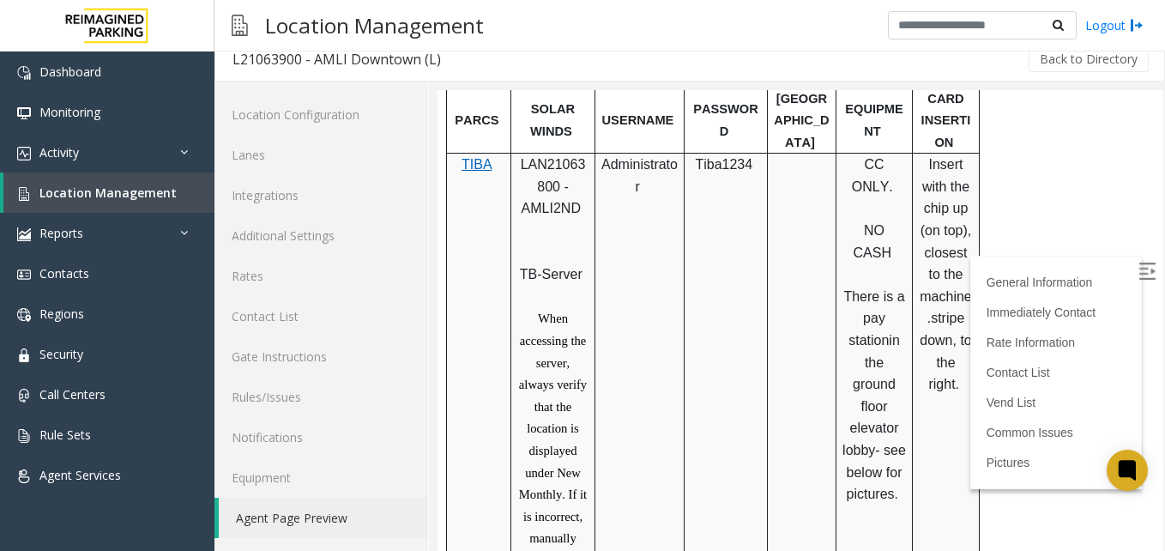
scroll to position [720, 0]
drag, startPoint x: 556, startPoint y: 186, endPoint x: 523, endPoint y: 175, distance: 35.3
click at [523, 175] on span "LAN21063800 - AMLI2ND" at bounding box center [553, 187] width 65 height 58
copy span "LAN21063800"
click at [689, 333] on td "Tiba1234" at bounding box center [726, 396] width 83 height 484
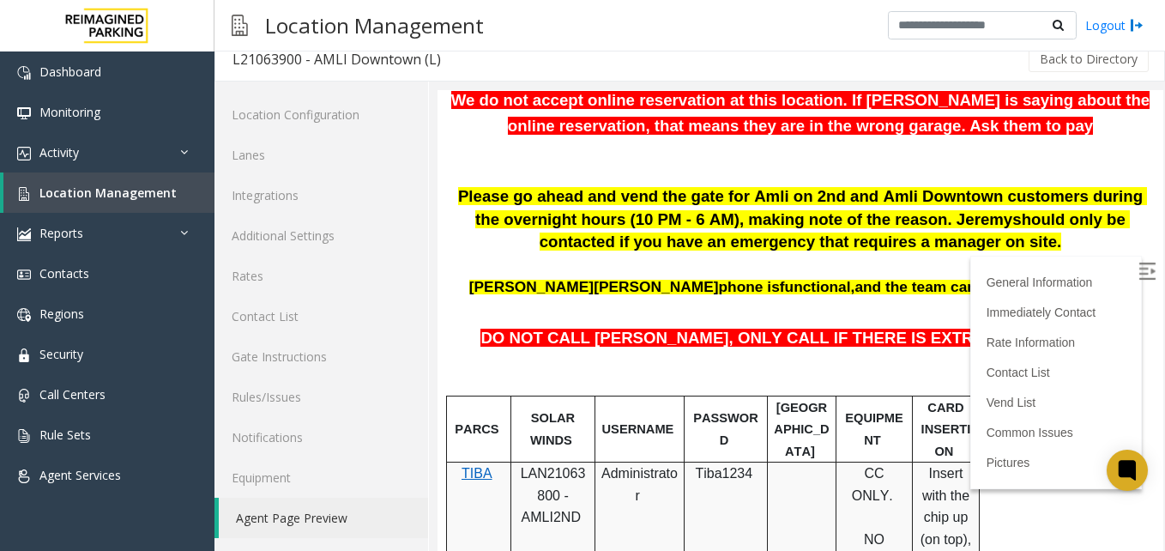
scroll to position [462, 0]
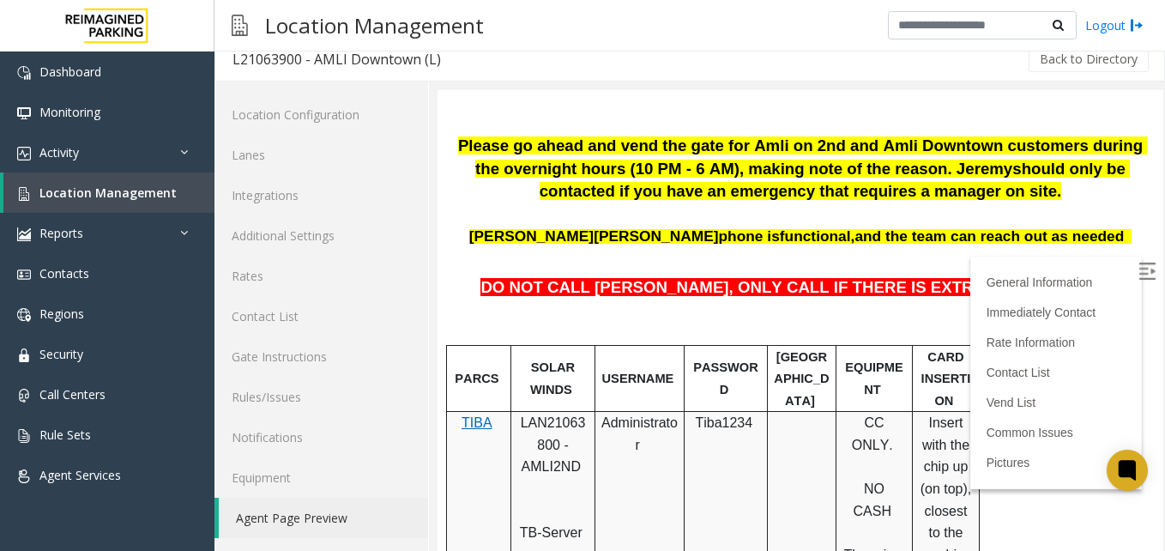
click at [1136, 273] on label at bounding box center [1149, 274] width 26 height 26
click at [1061, 259] on p at bounding box center [800, 265] width 700 height 22
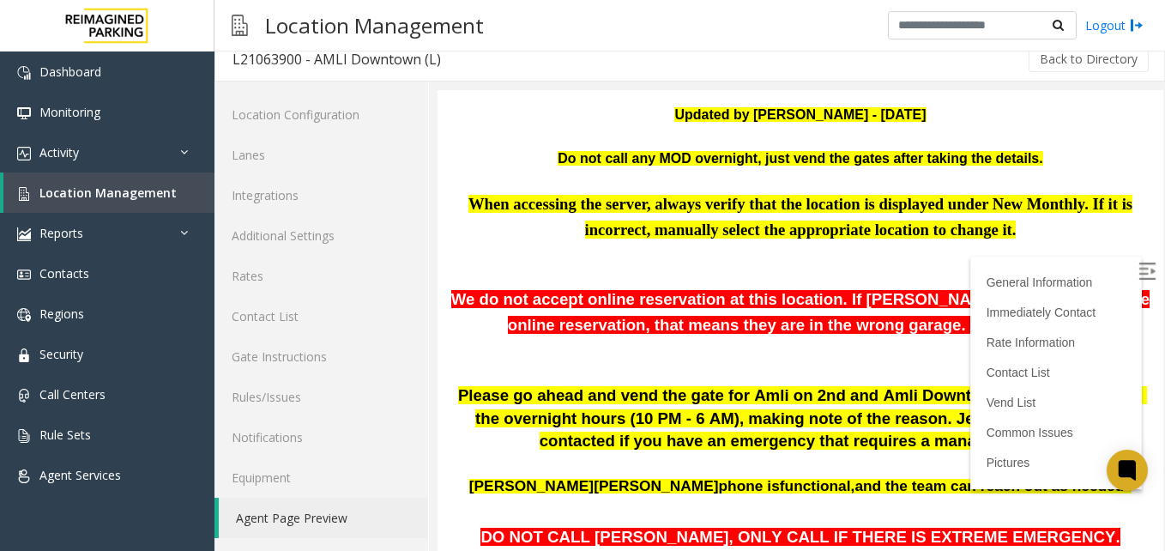
scroll to position [205, 0]
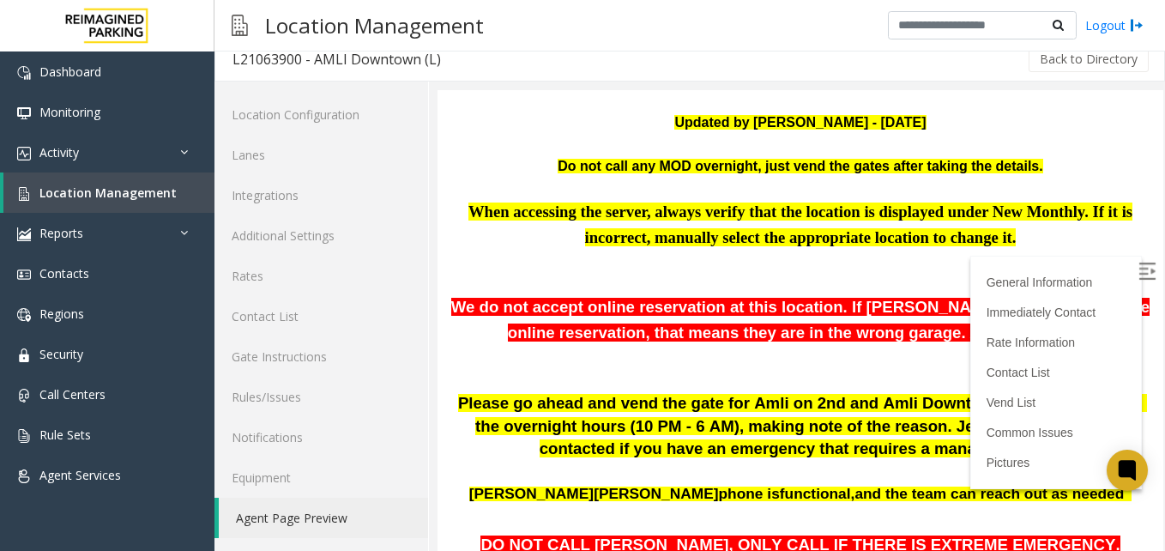
click at [1056, 350] on p at bounding box center [800, 357] width 700 height 22
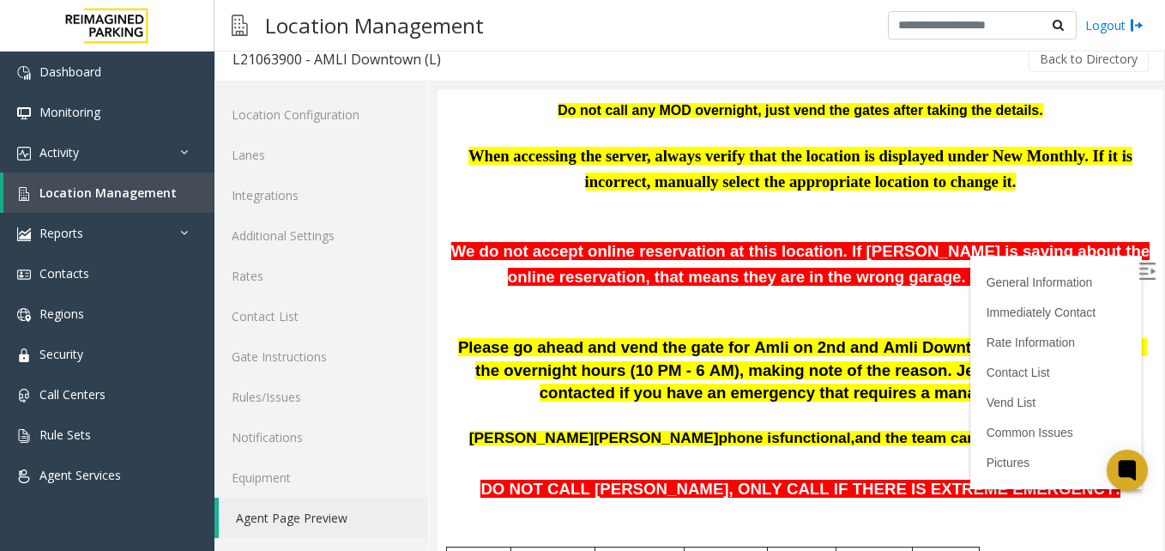
scroll to position [291, 0]
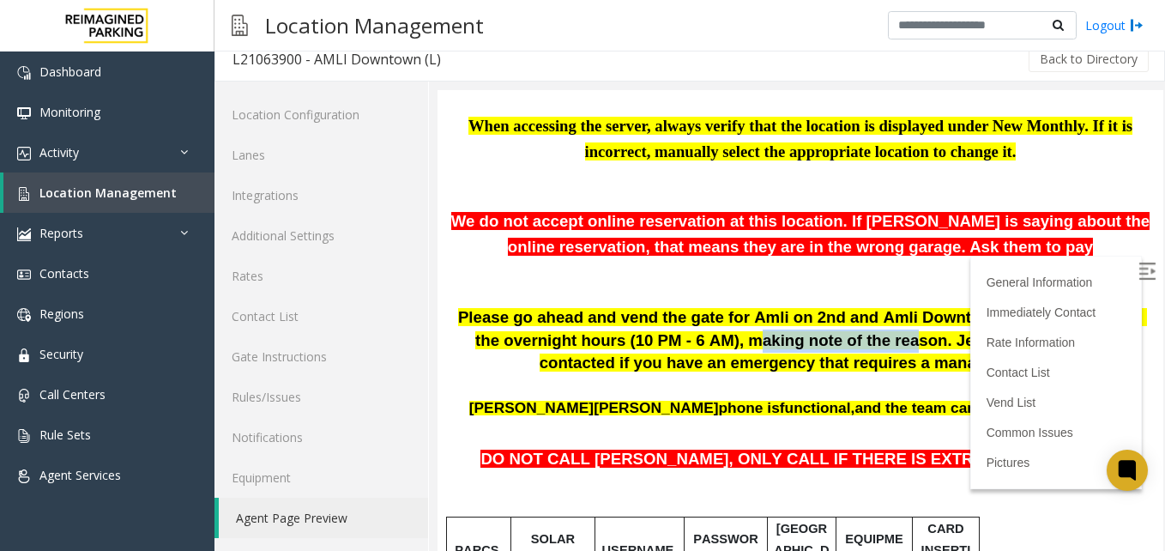
drag, startPoint x: 685, startPoint y: 346, endPoint x: 827, endPoint y: 346, distance: 142.4
click at [827, 346] on span "Please go ahead and vend the gate for Amli on 2nd and Amli Downtown customers d…" at bounding box center [802, 328] width 689 height 41
drag, startPoint x: 827, startPoint y: 346, endPoint x: 908, endPoint y: 346, distance: 80.7
click at [908, 346] on span "should only be contacted if you have an emergency that requires a manager on si…" at bounding box center [835, 351] width 590 height 41
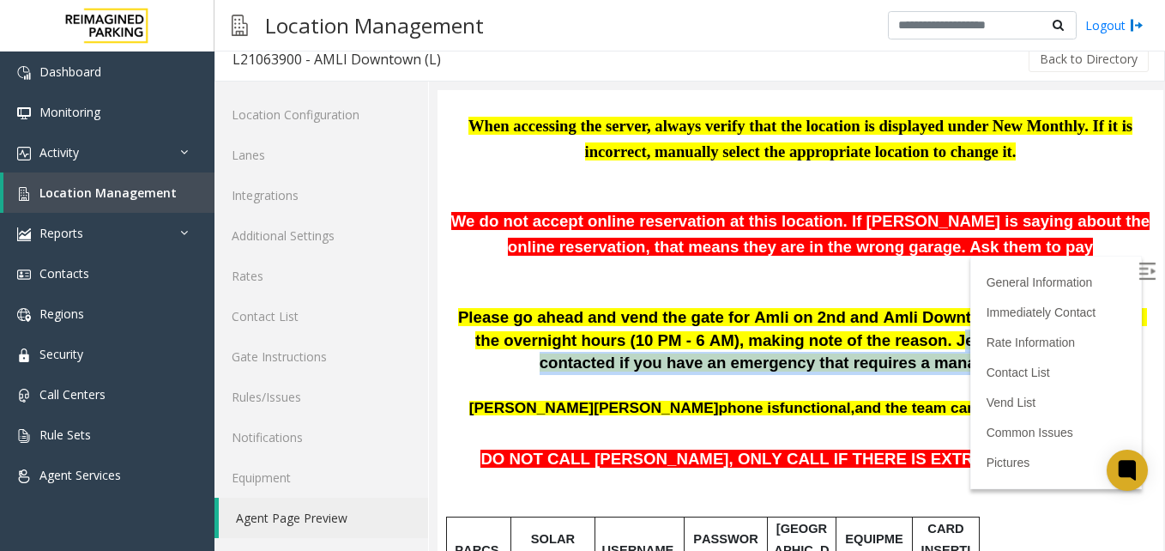
drag, startPoint x: 861, startPoint y: 342, endPoint x: 967, endPoint y: 369, distance: 109.7
click at [967, 369] on p "Please go ahead and vend the gate for Amli on 2nd and Amli Downtown customers d…" at bounding box center [800, 340] width 700 height 69
drag, startPoint x: 967, startPoint y: 369, endPoint x: 1026, endPoint y: 375, distance: 59.5
click at [1026, 375] on p "Please go ahead and vend the gate for Amli on 2nd and Amli Downtown customers d…" at bounding box center [800, 340] width 700 height 69
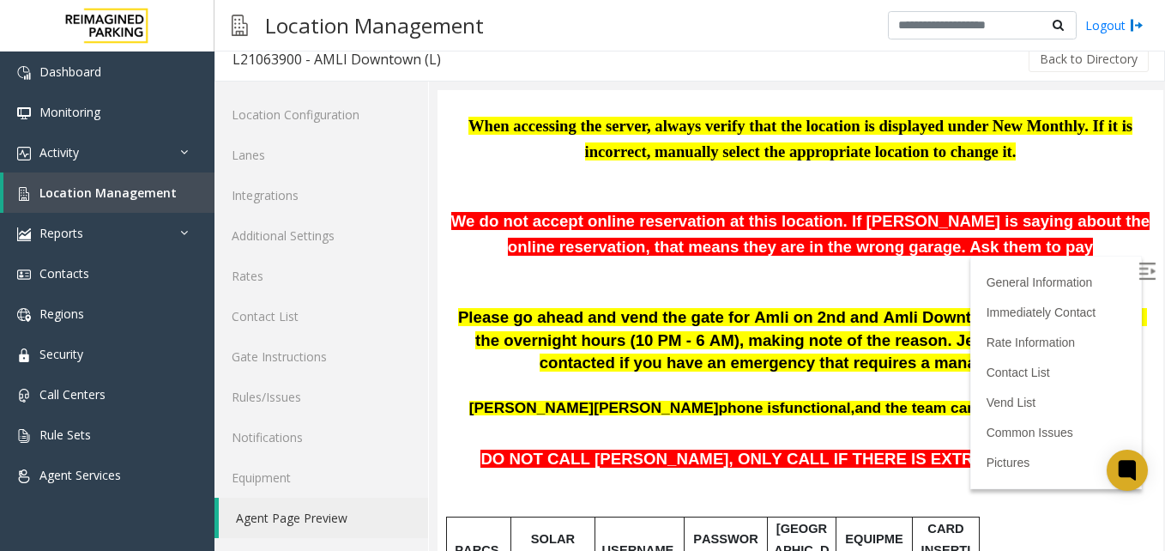
click at [799, 392] on span at bounding box center [800, 386] width 3 height 14
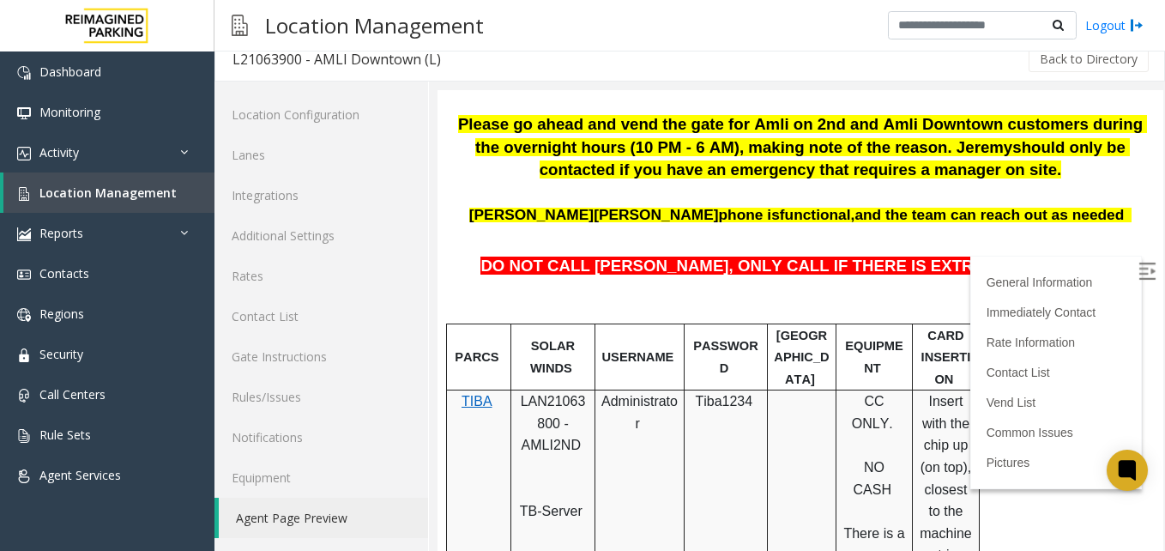
scroll to position [548, 0]
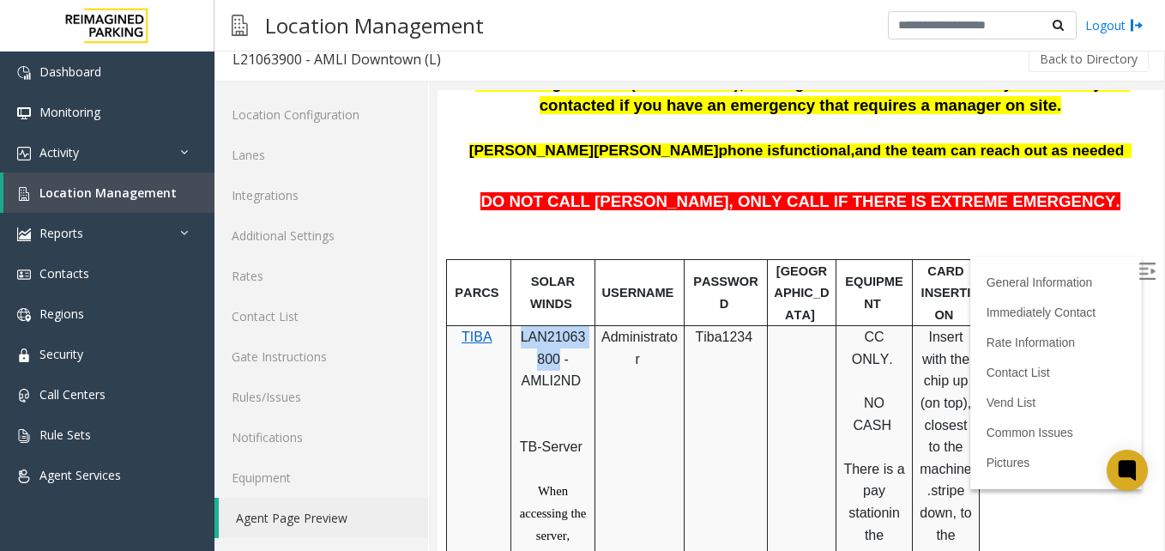
drag, startPoint x: 557, startPoint y: 361, endPoint x: 515, endPoint y: 341, distance: 46.8
copy span "LAN21063800"
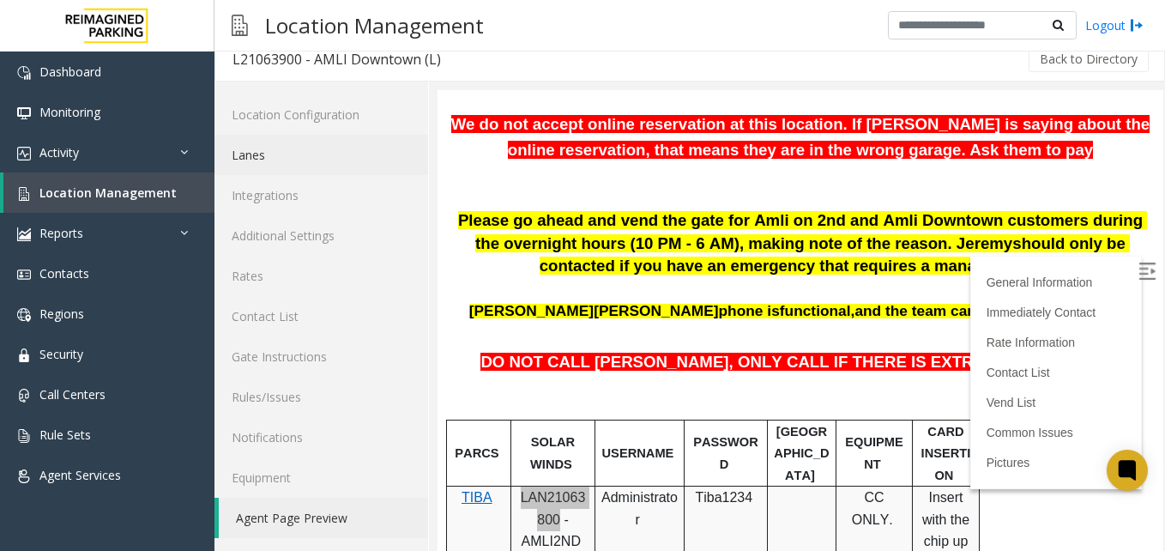
scroll to position [377, 0]
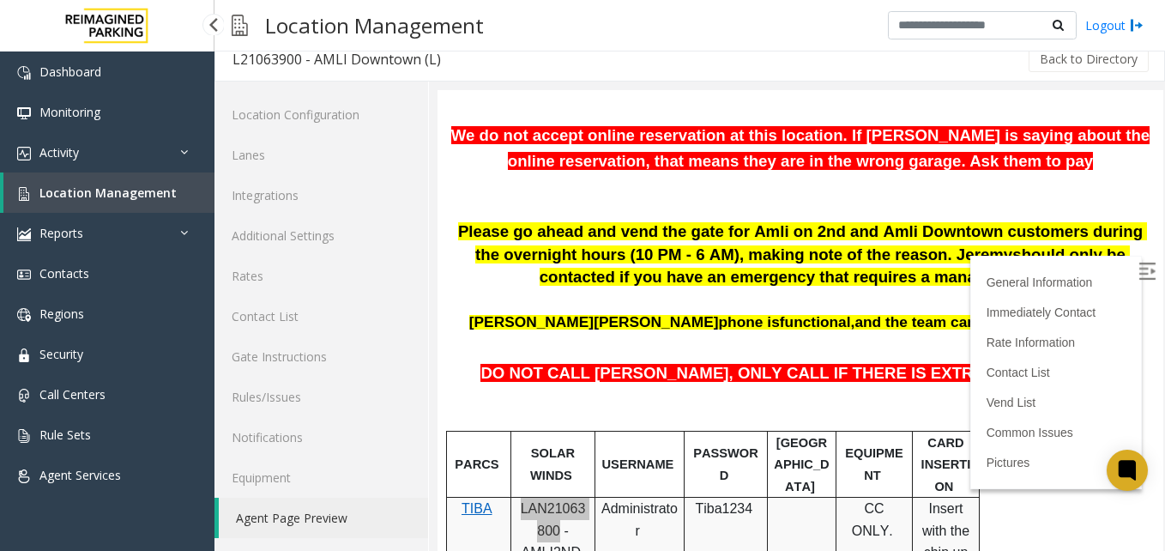
click at [113, 181] on link "Location Management" at bounding box center [108, 192] width 211 height 40
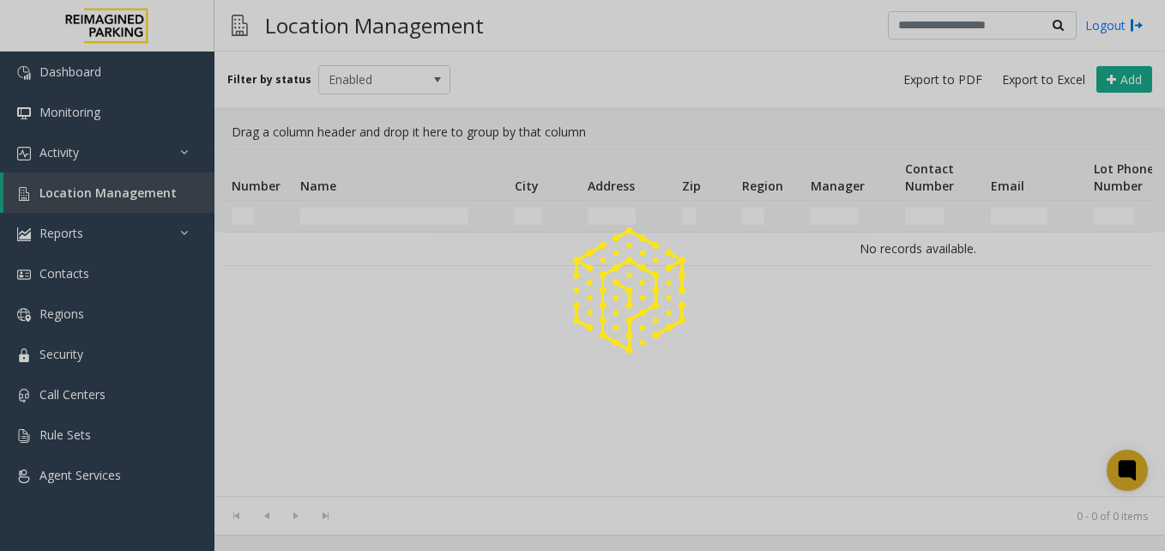
click at [333, 211] on div at bounding box center [582, 275] width 1165 height 551
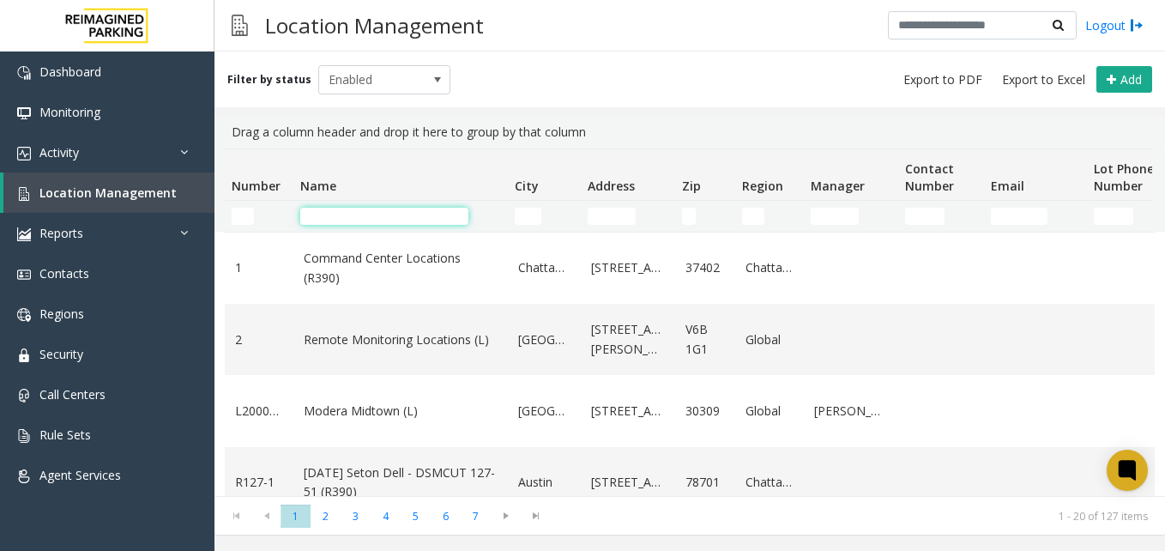
click at [333, 211] on input "Name Filter" at bounding box center [384, 216] width 168 height 17
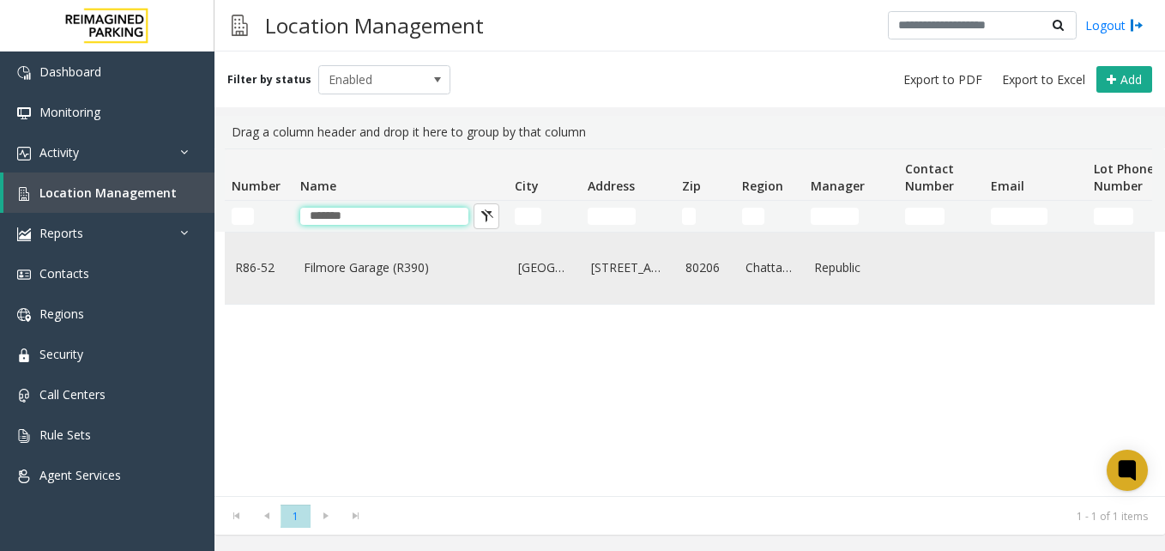
type input "*******"
click at [352, 272] on link "Filmore Garage (R390)" at bounding box center [401, 267] width 194 height 19
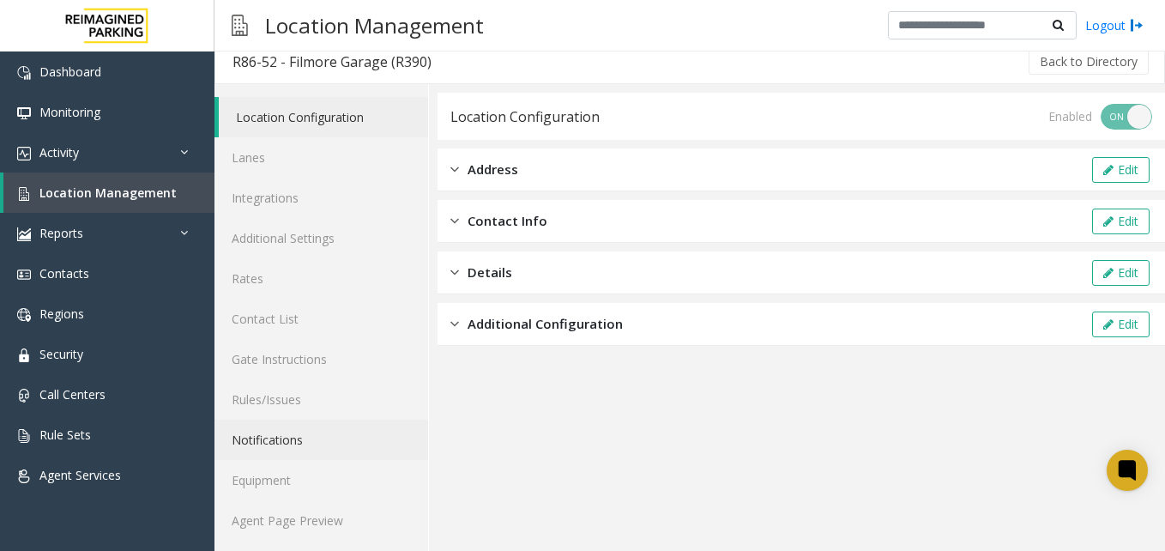
scroll to position [15, 0]
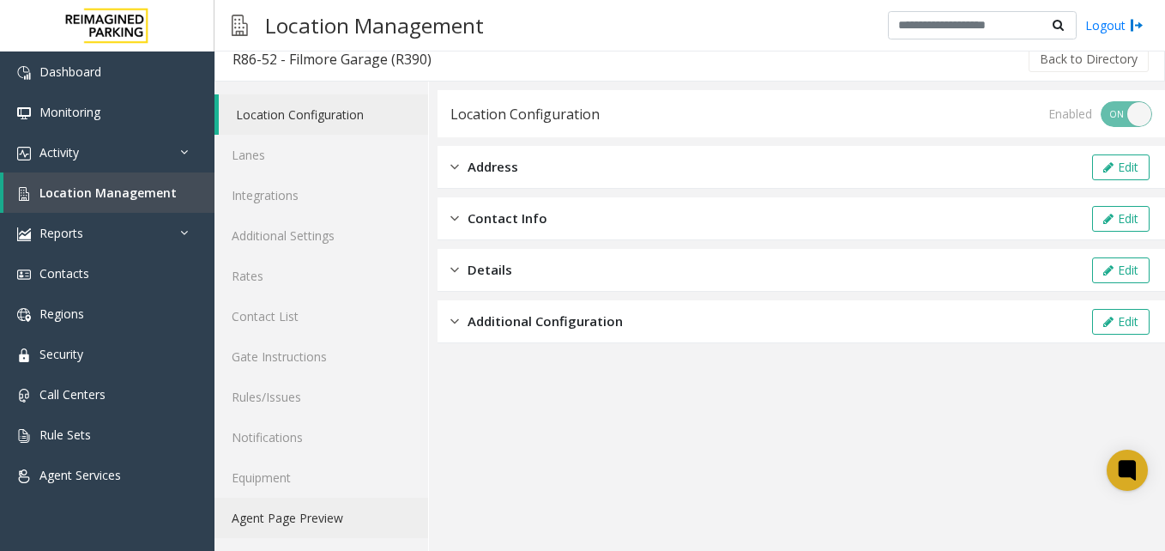
click at [308, 515] on link "Agent Page Preview" at bounding box center [322, 518] width 214 height 40
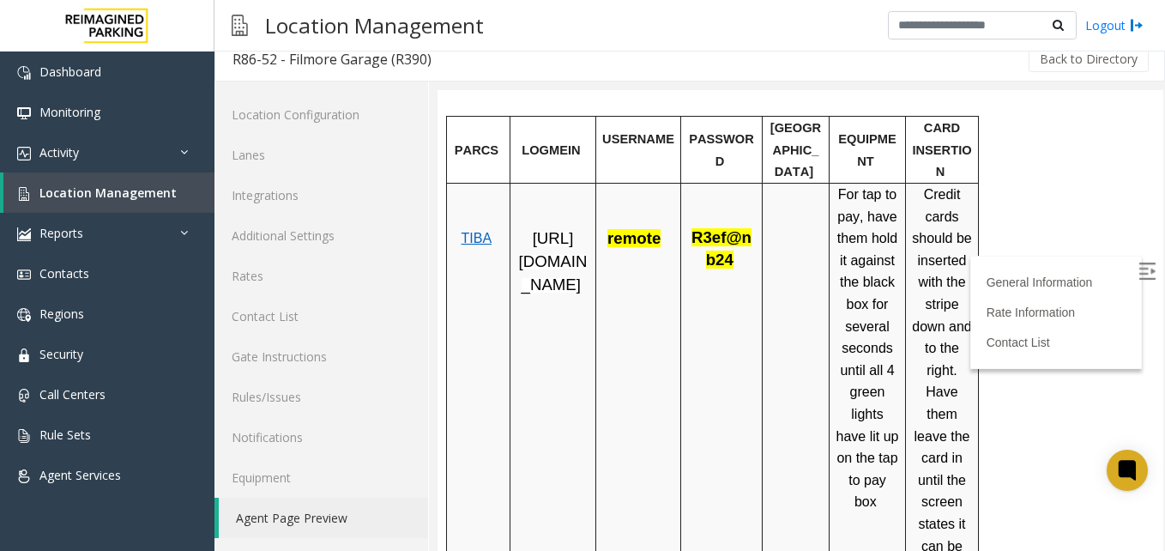
scroll to position [601, 0]
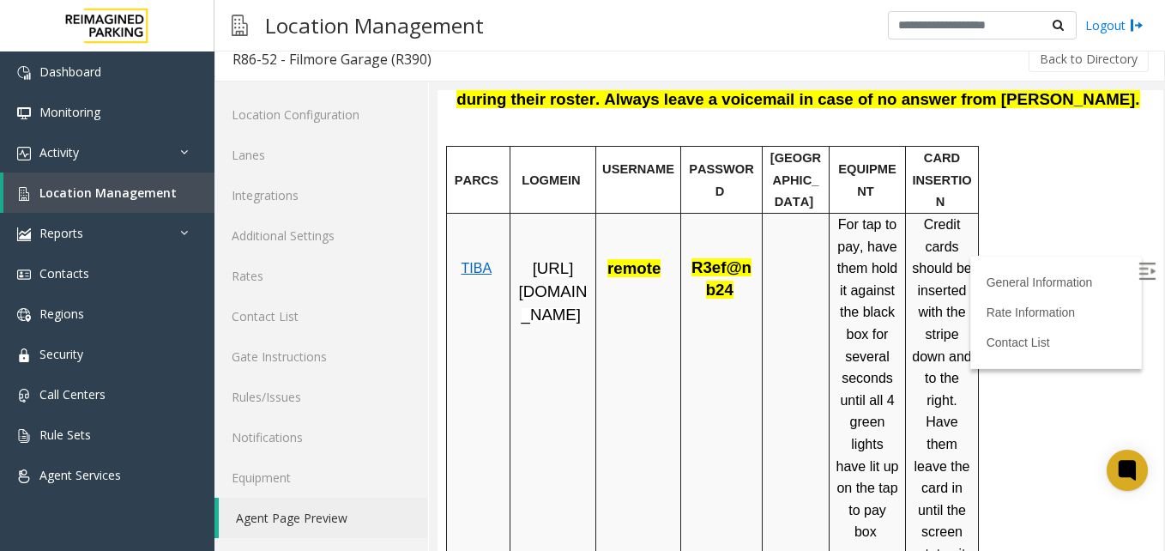
click at [480, 261] on span "TIBA" at bounding box center [476, 268] width 31 height 15
drag, startPoint x: 730, startPoint y: 269, endPoint x: 693, endPoint y: 249, distance: 41.8
click at [693, 261] on span "R3ef@nb24" at bounding box center [722, 279] width 60 height 37
copy span "R3ef@nb24"
drag, startPoint x: 571, startPoint y: 338, endPoint x: 517, endPoint y: 253, distance: 101.1
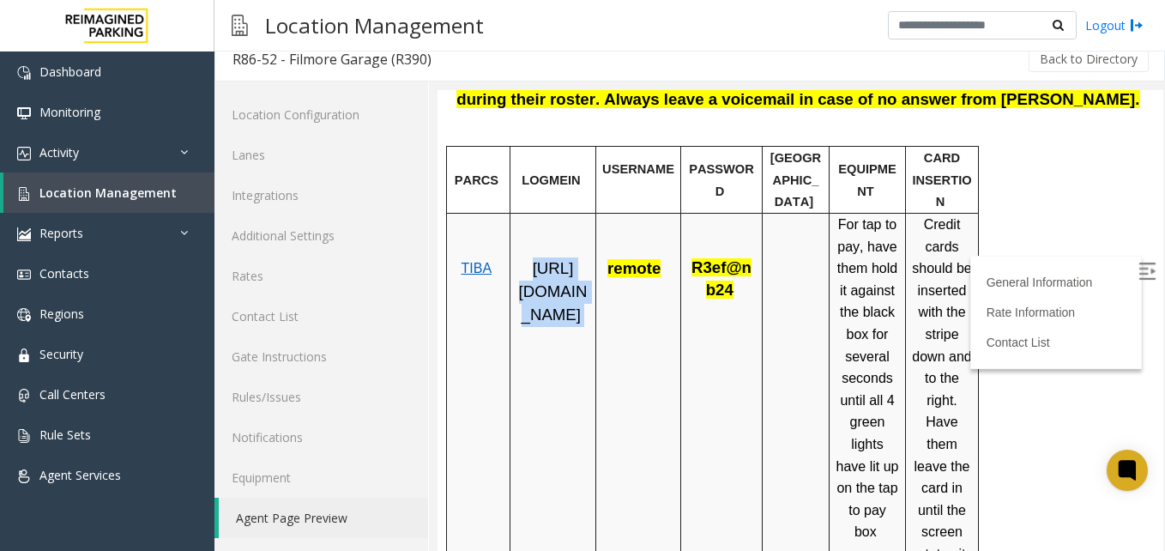
click at [517, 257] on p "[URL][DOMAIN_NAME]" at bounding box center [553, 291] width 73 height 69
copy p "[URL][DOMAIN_NAME]"
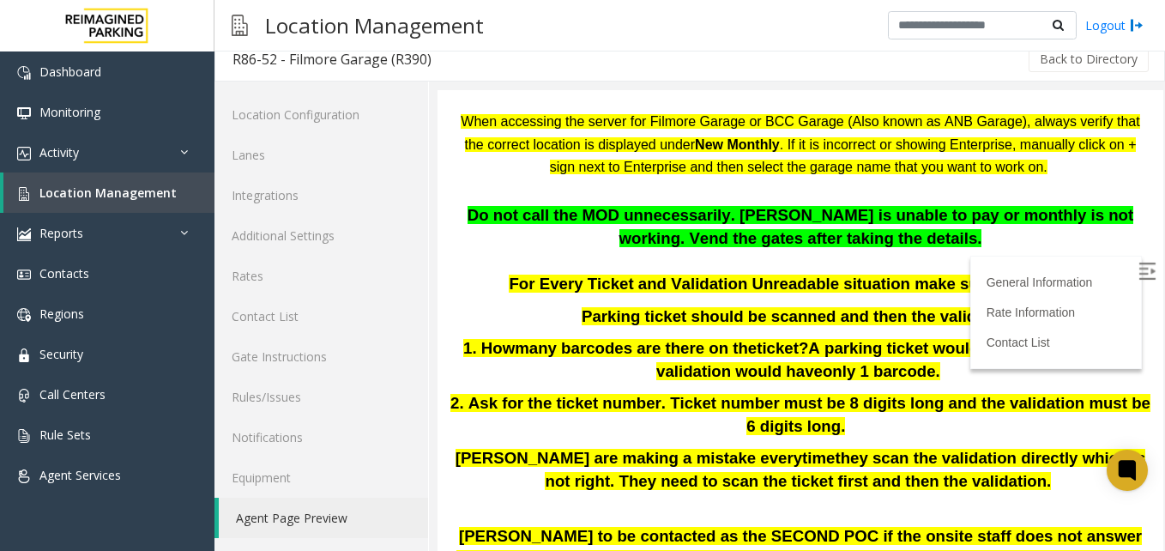
scroll to position [86, 0]
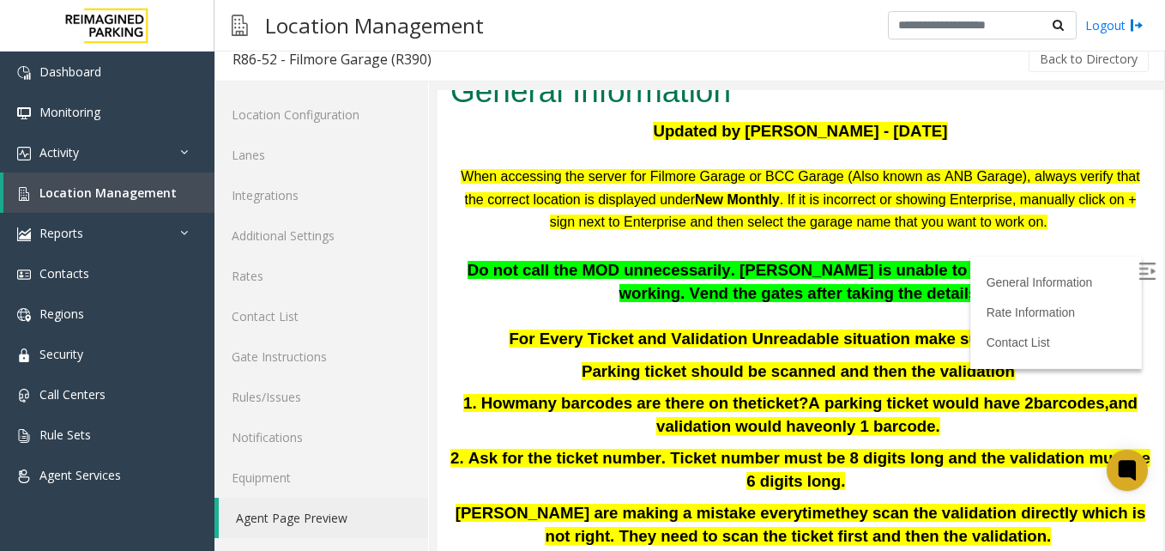
click at [594, 178] on span "When accessing the server for Filmore Garage or BCC Garage (Also known as ANB G…" at bounding box center [800, 188] width 679 height 38
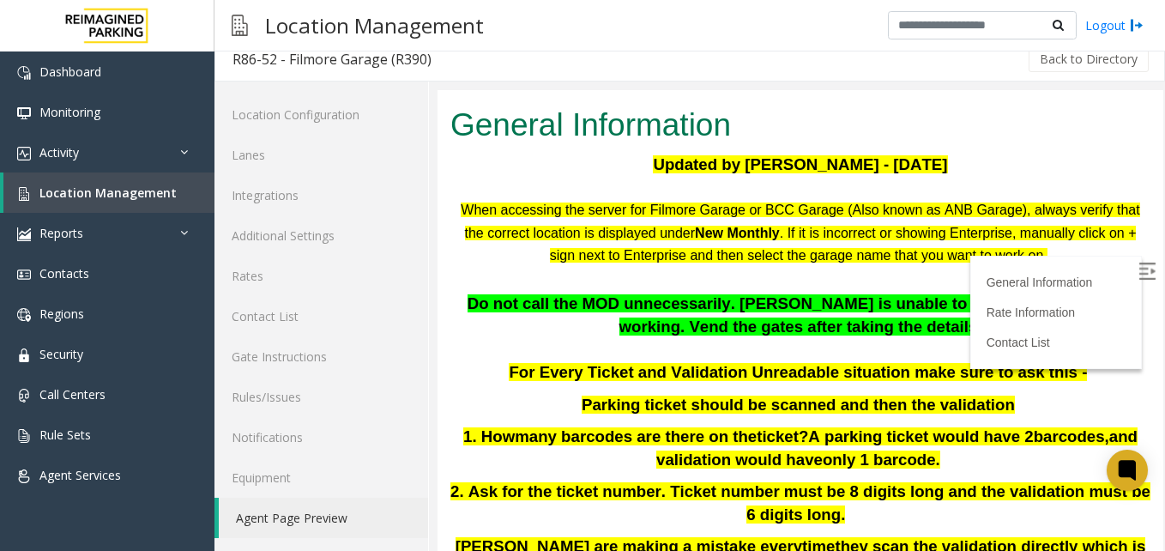
scroll to position [0, 0]
